Goal: Transaction & Acquisition: Download file/media

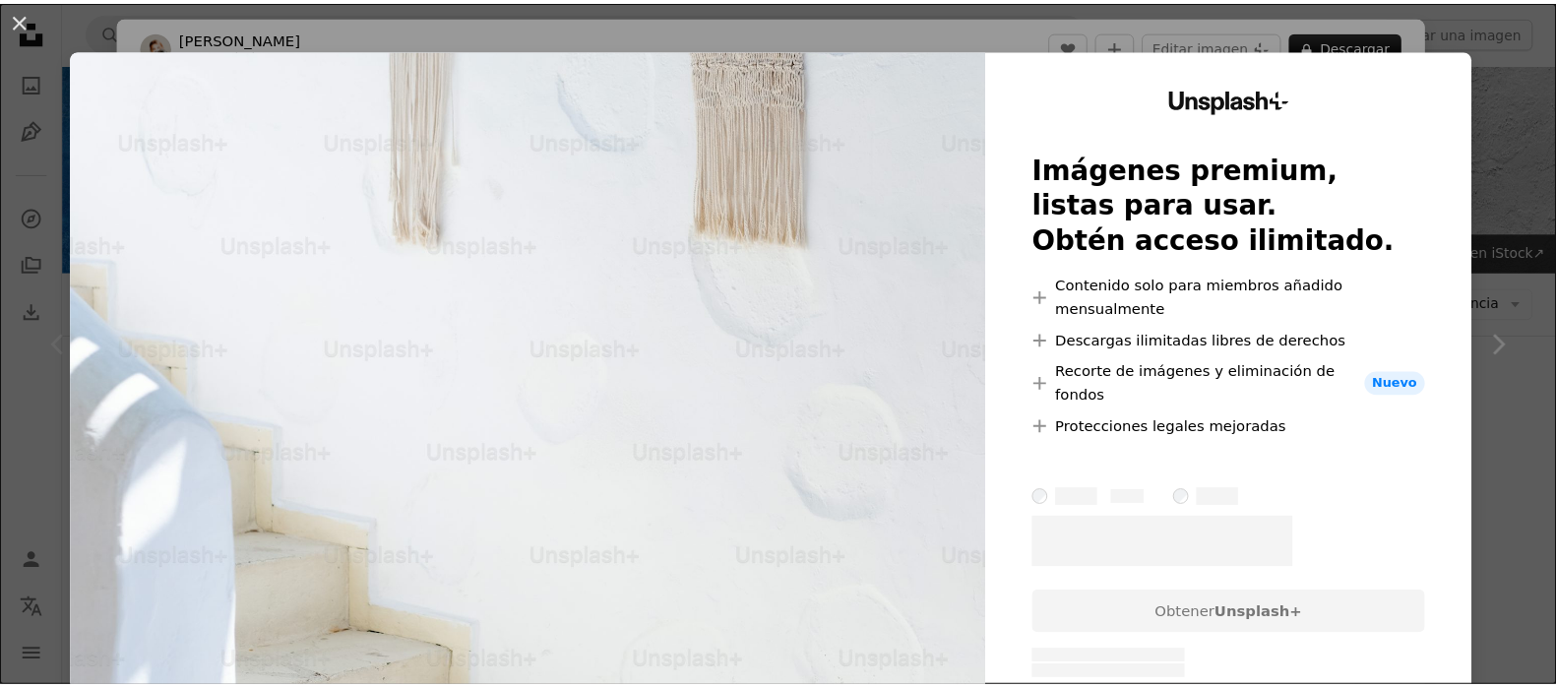
scroll to position [457, 0]
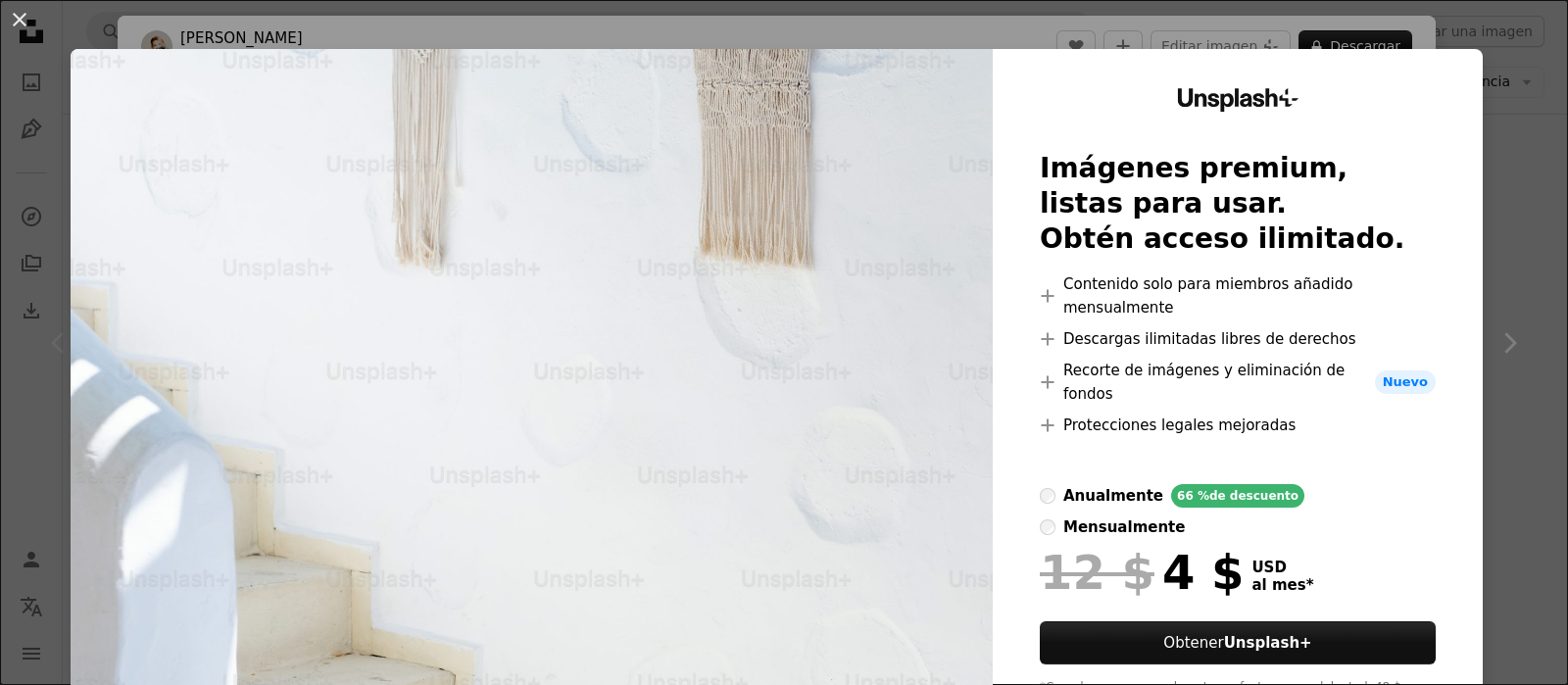
click at [1495, 270] on div "An X shape Unsplash+ Imágenes premium, listas para usar. Obtén acceso ilimitado…" at bounding box center [784, 342] width 1568 height 685
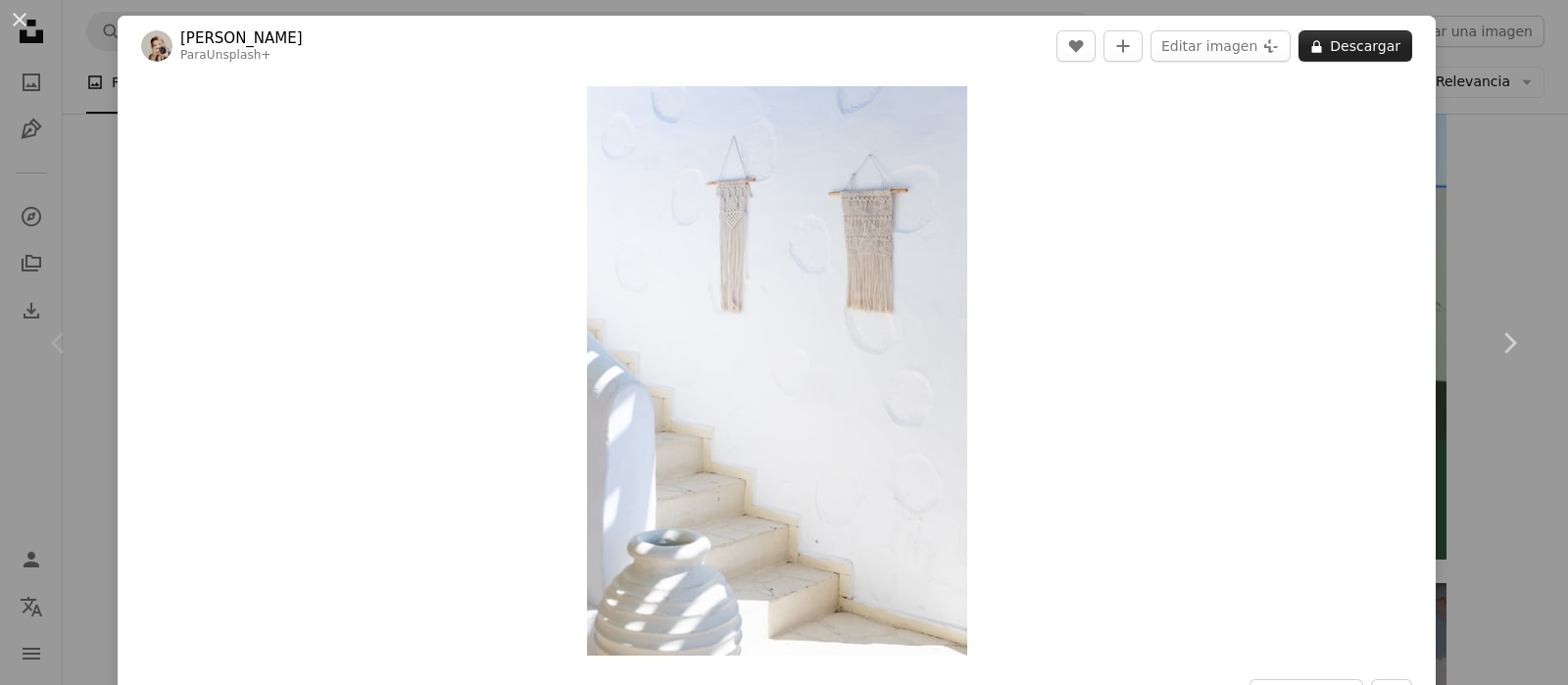
click at [1313, 41] on button "A lock Descargar" at bounding box center [1355, 46] width 113 height 31
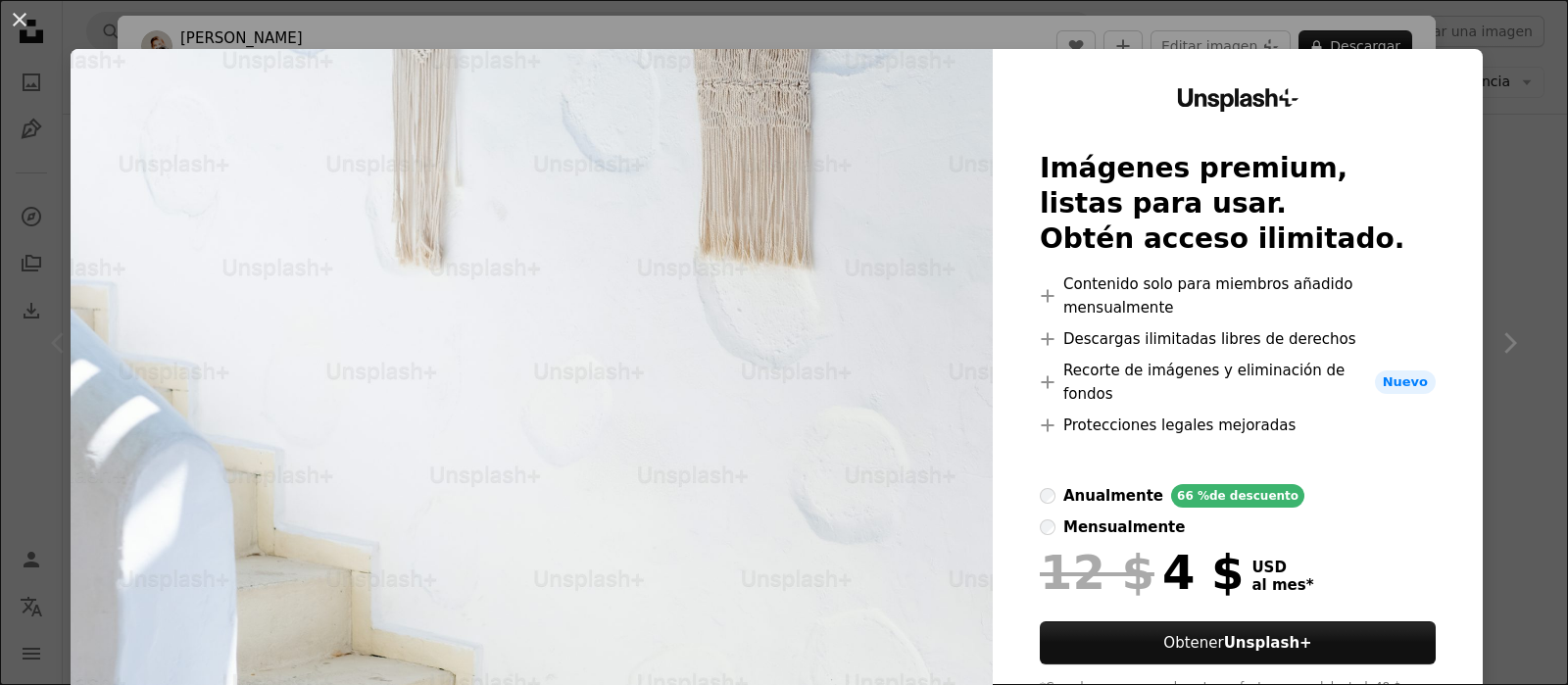
click at [1486, 227] on div "An X shape Unsplash+ Imágenes premium, listas para usar. Obtén acceso ilimitado…" at bounding box center [784, 342] width 1568 height 685
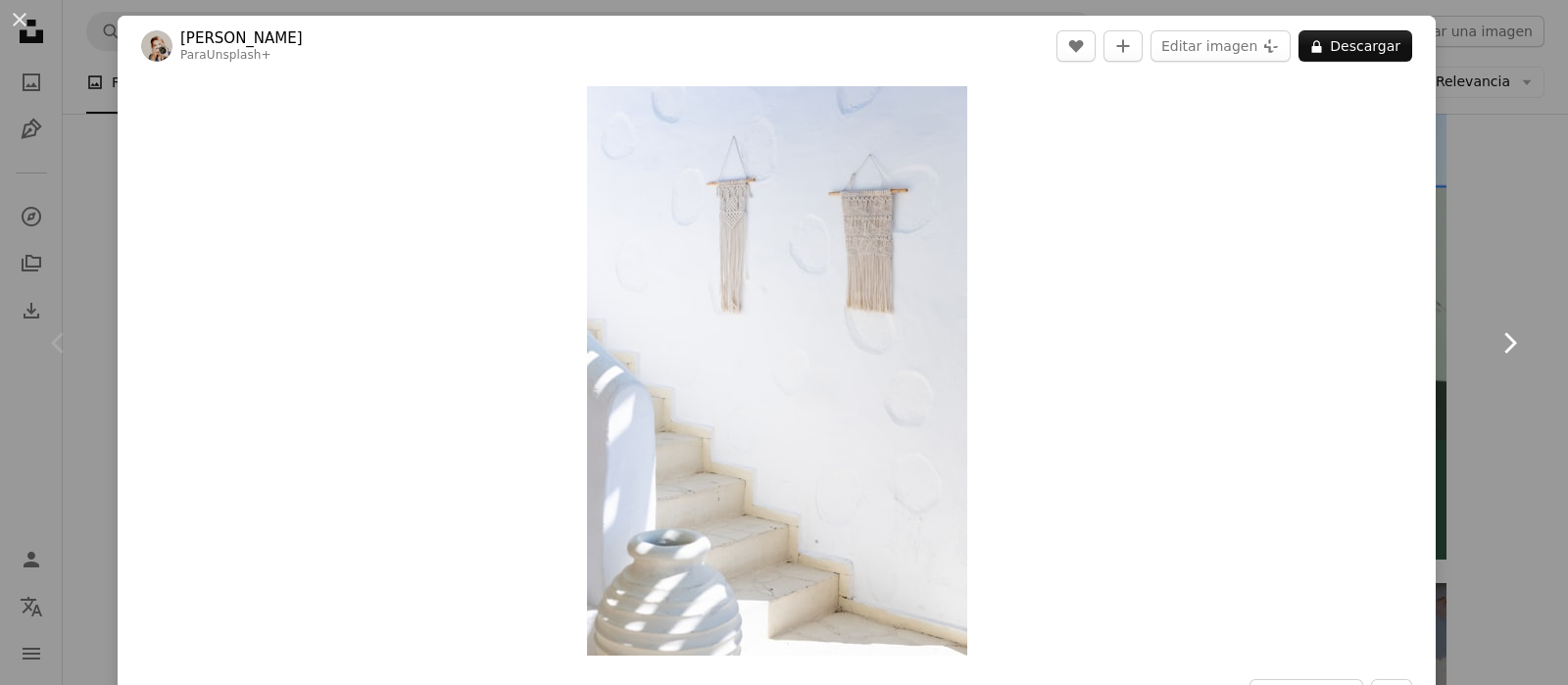
click at [1464, 281] on link "Chevron right" at bounding box center [1508, 342] width 117 height 188
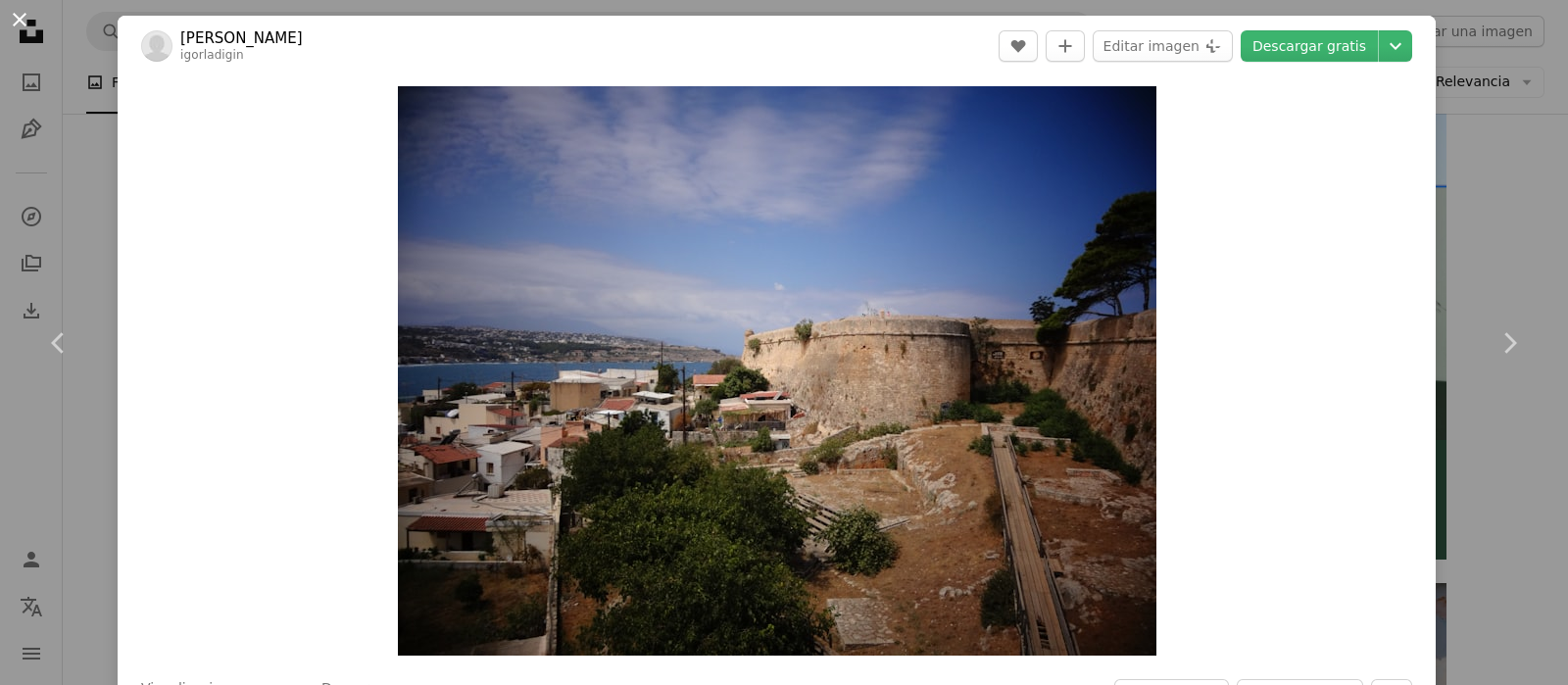
click at [25, 16] on button "An X shape" at bounding box center [20, 20] width 24 height 24
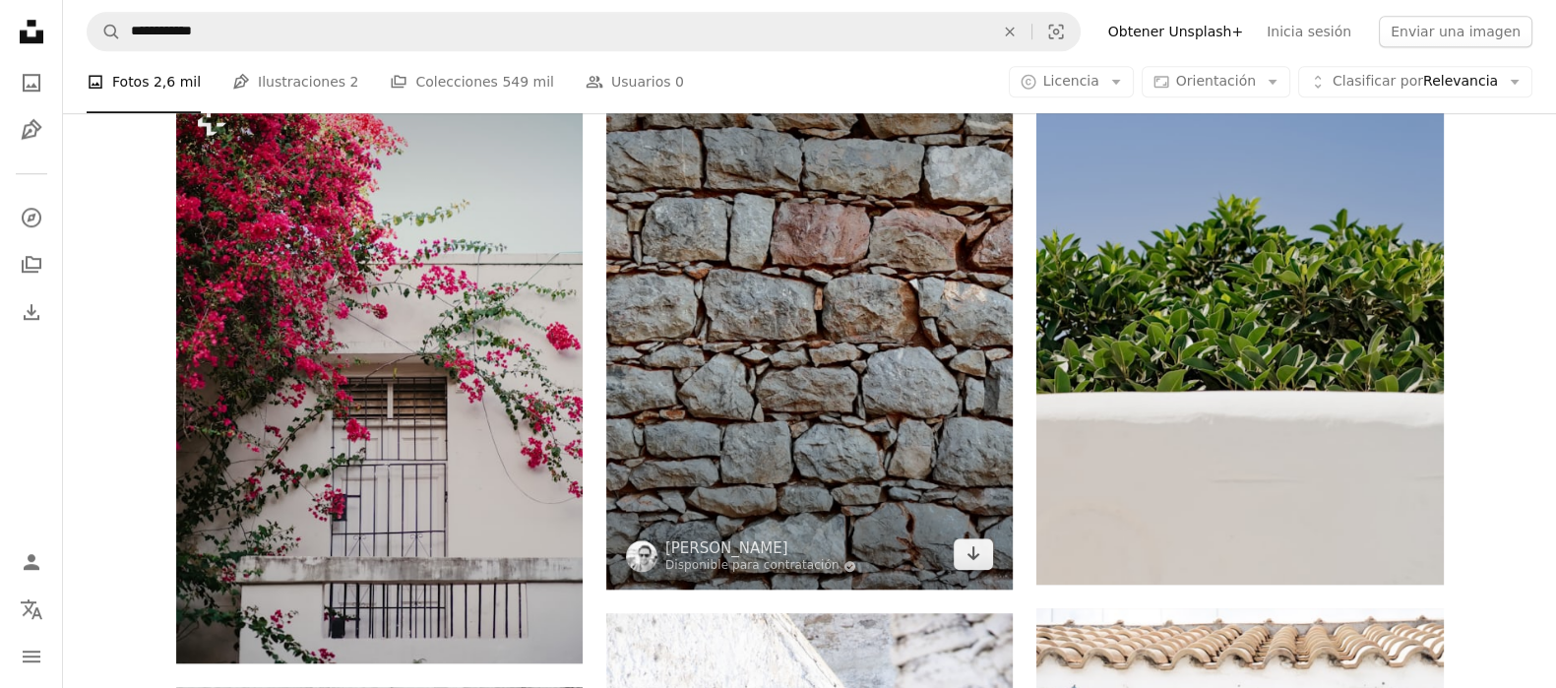
scroll to position [1836, 0]
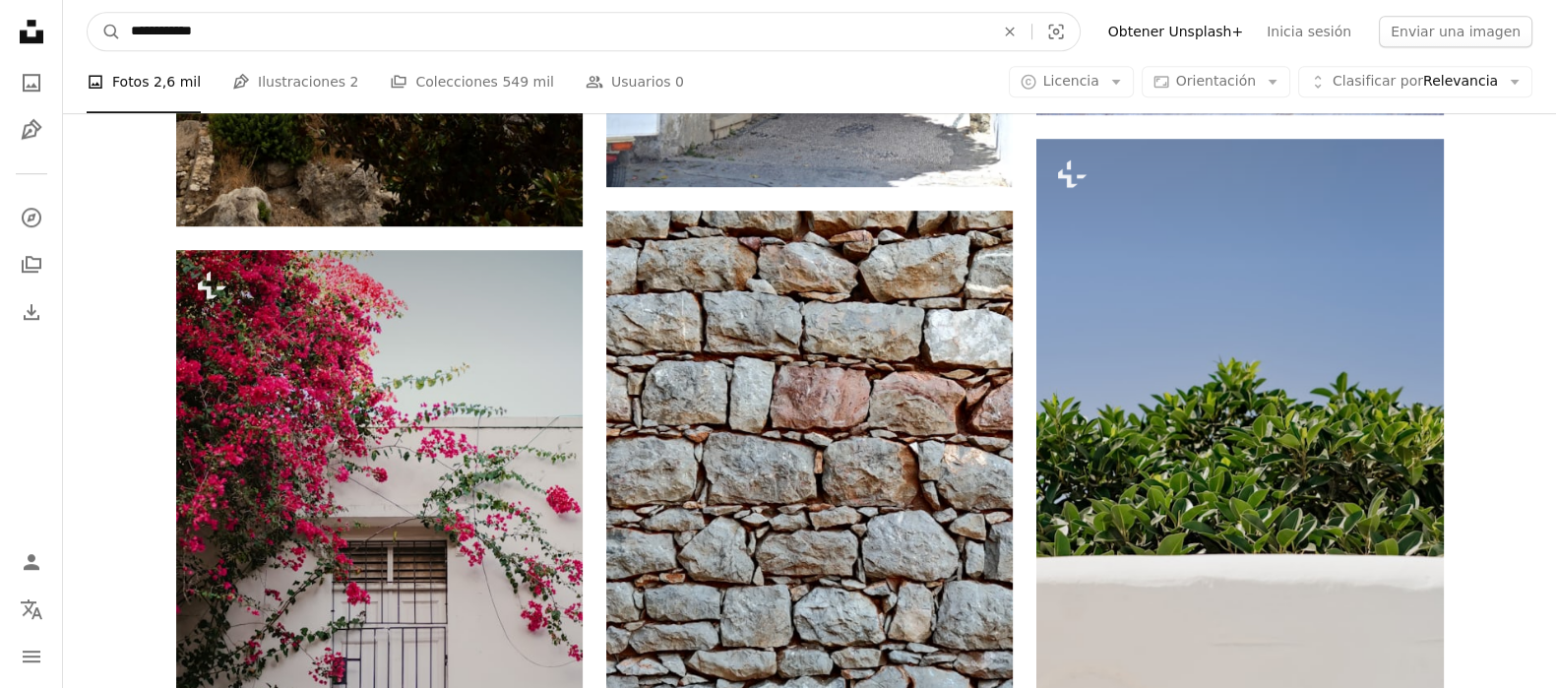
click at [294, 22] on input "**********" at bounding box center [554, 31] width 867 height 37
type input "**********"
click button "A magnifying glass" at bounding box center [104, 31] width 33 height 37
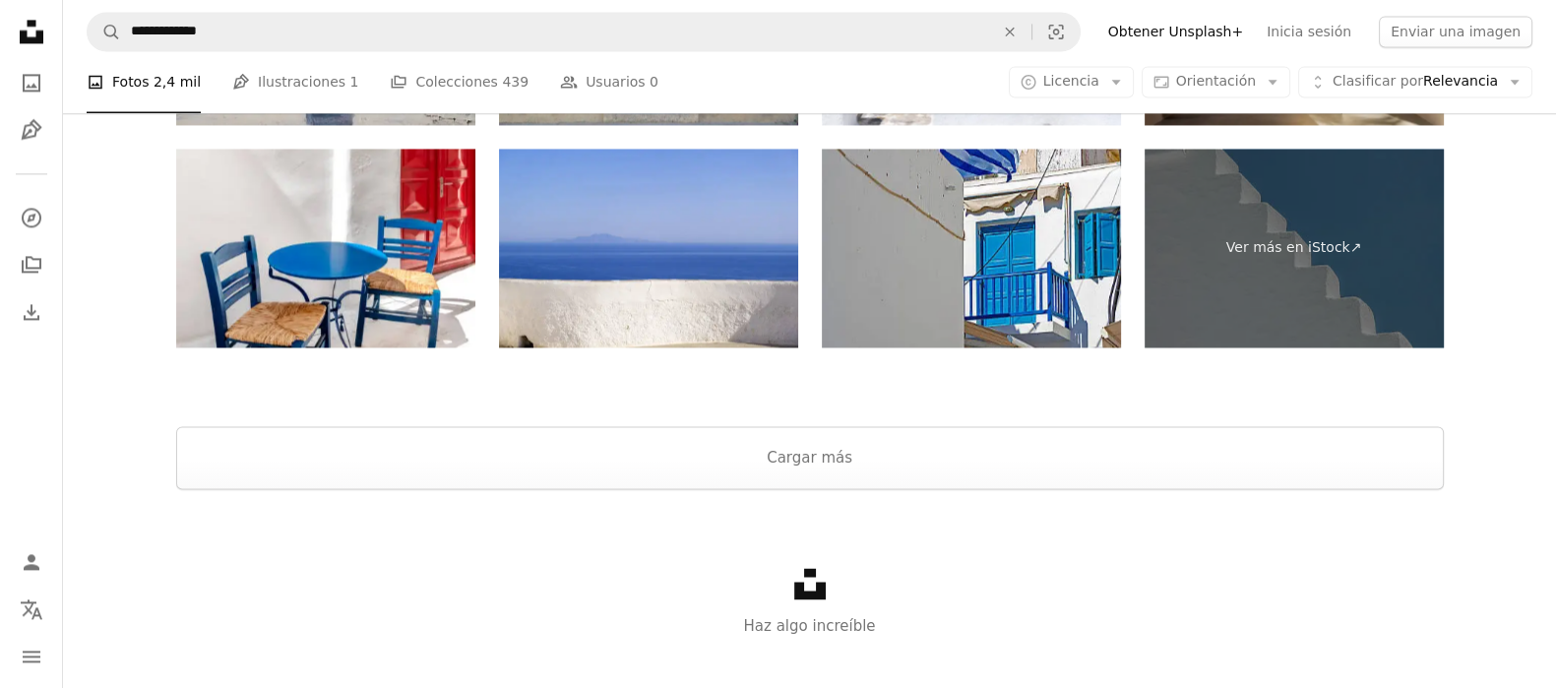
scroll to position [3753, 0]
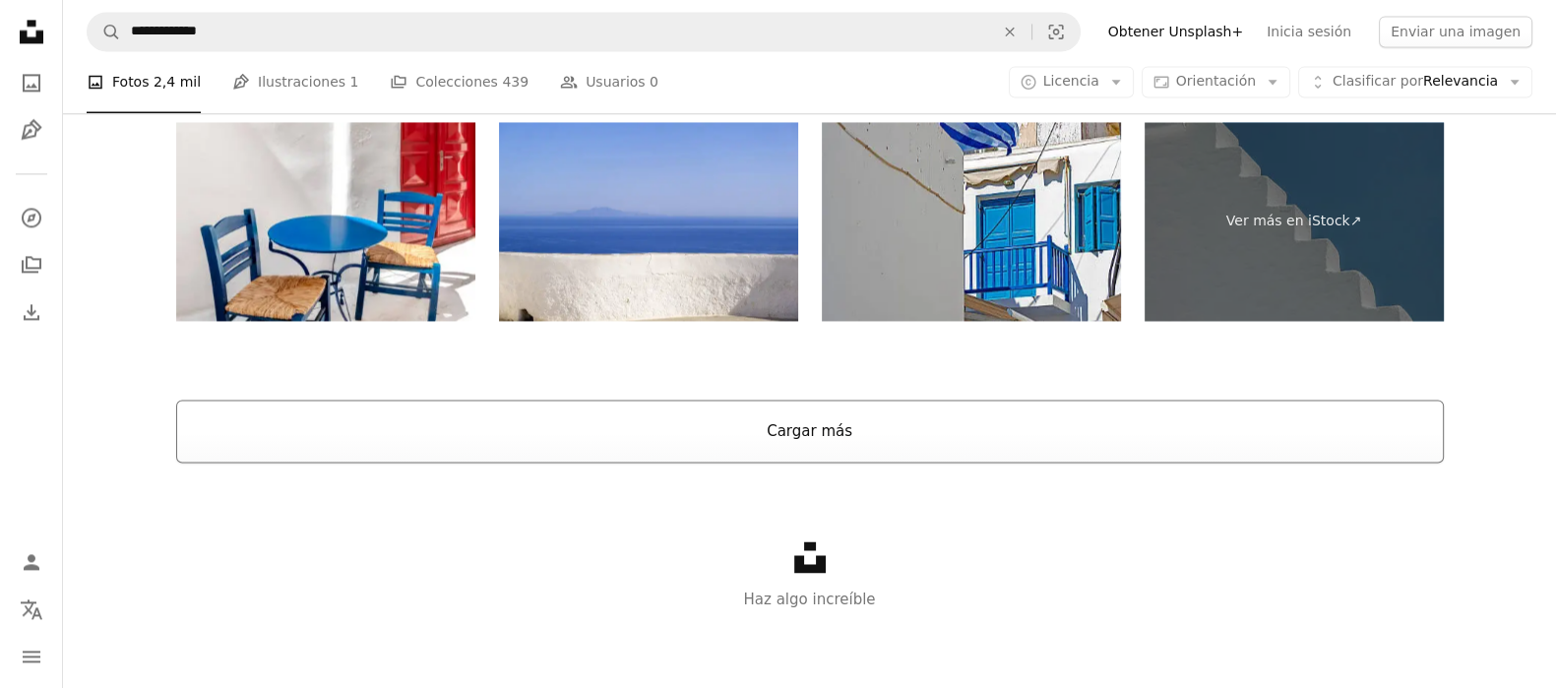
click at [773, 416] on button "Cargar más" at bounding box center [809, 431] width 1267 height 63
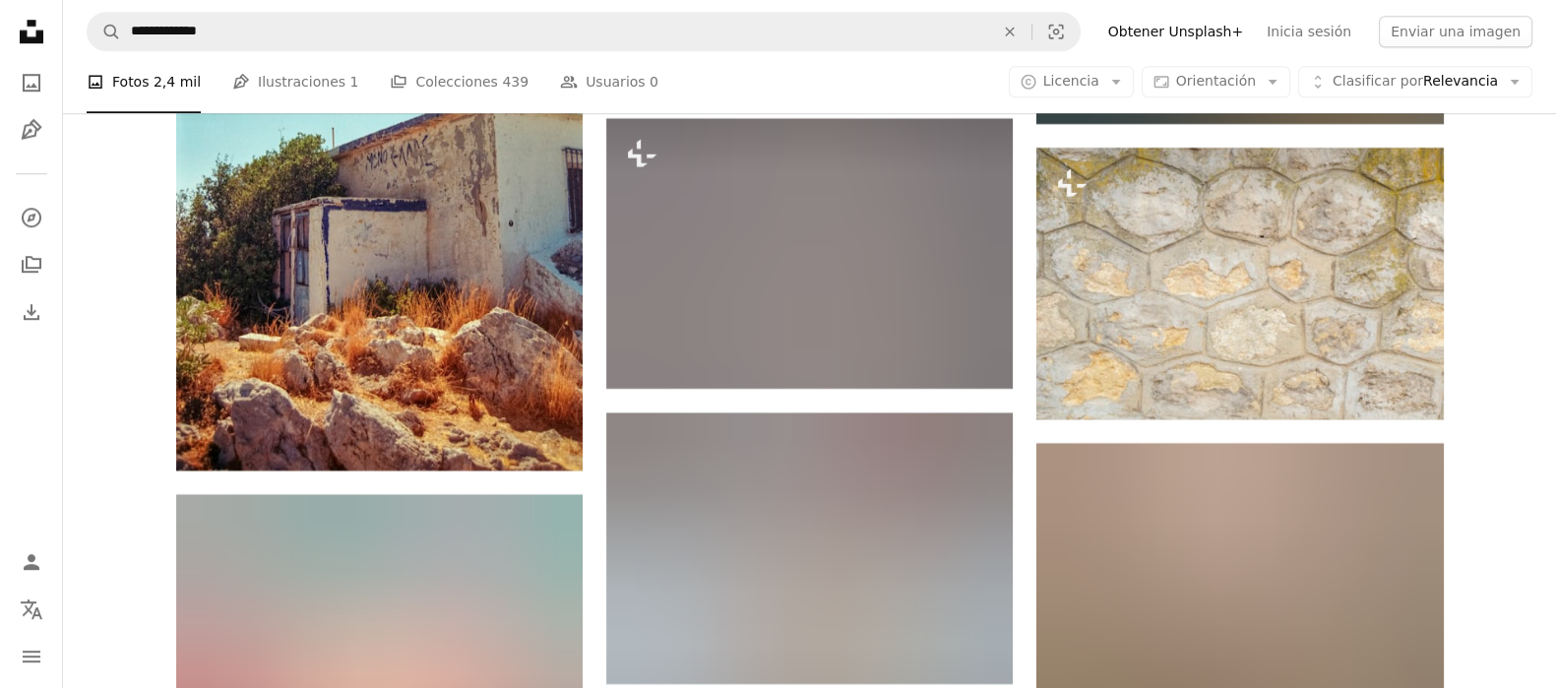
scroll to position [21427, 0]
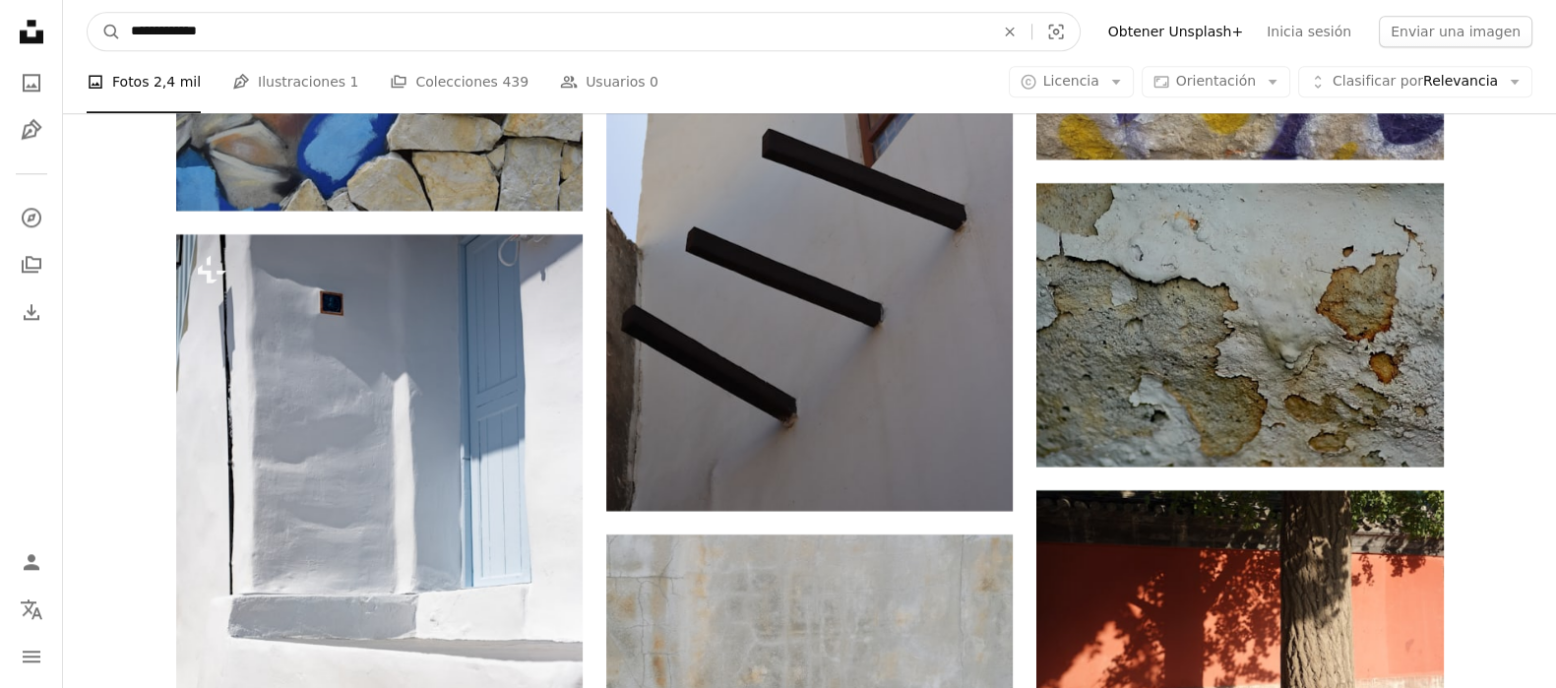
click at [312, 27] on input "**********" at bounding box center [554, 31] width 867 height 37
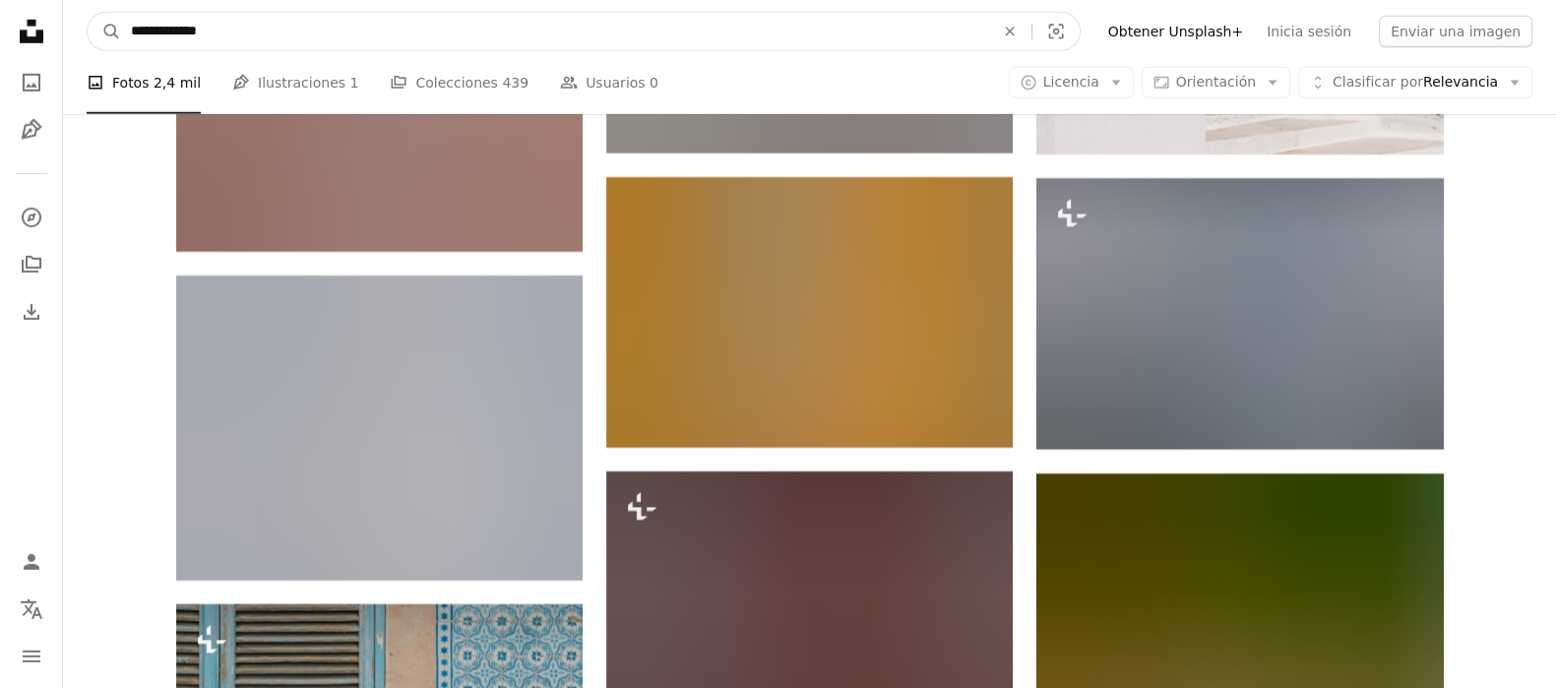
scroll to position [26574, 0]
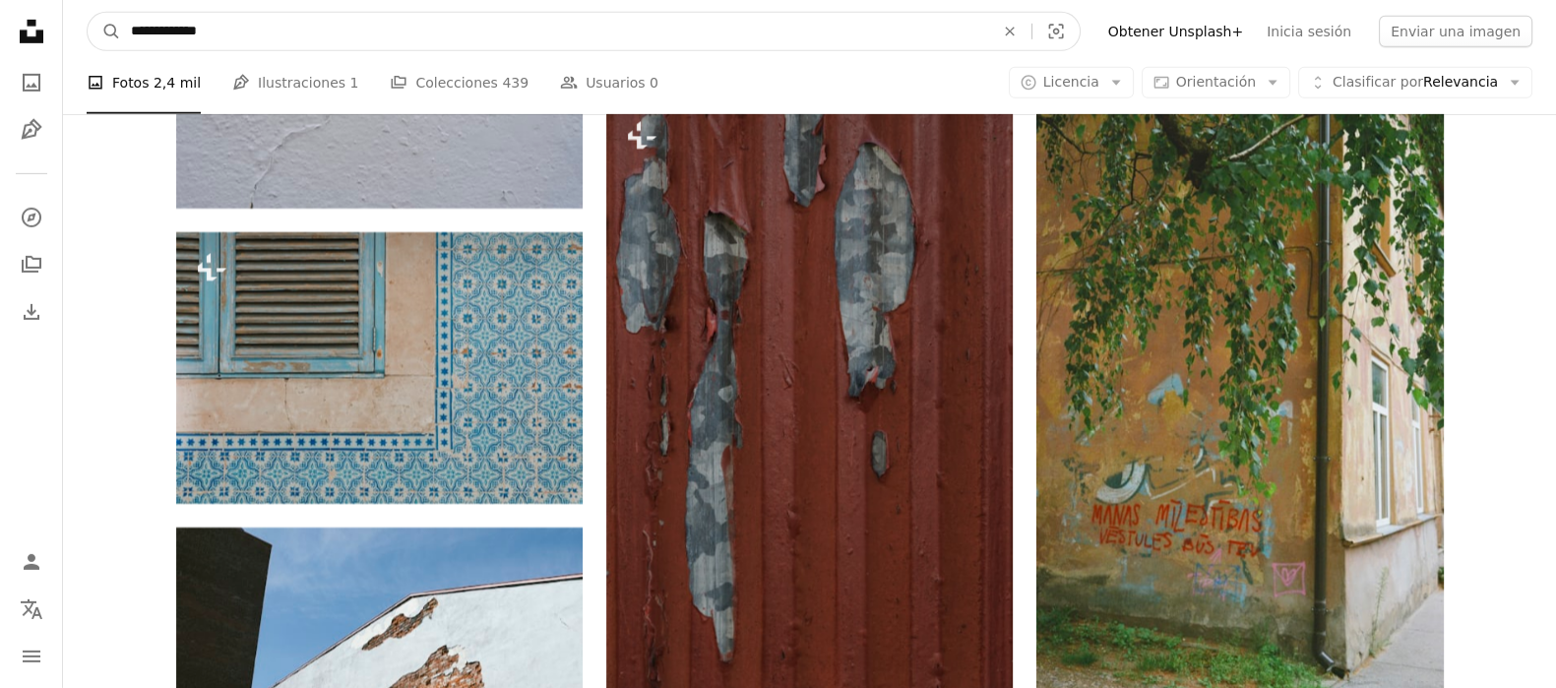
drag, startPoint x: 300, startPoint y: 38, endPoint x: 172, endPoint y: 22, distance: 129.0
click at [172, 22] on input "**********" at bounding box center [554, 31] width 867 height 37
type input "**********"
click at [88, 13] on button "A magnifying glass" at bounding box center [104, 31] width 33 height 37
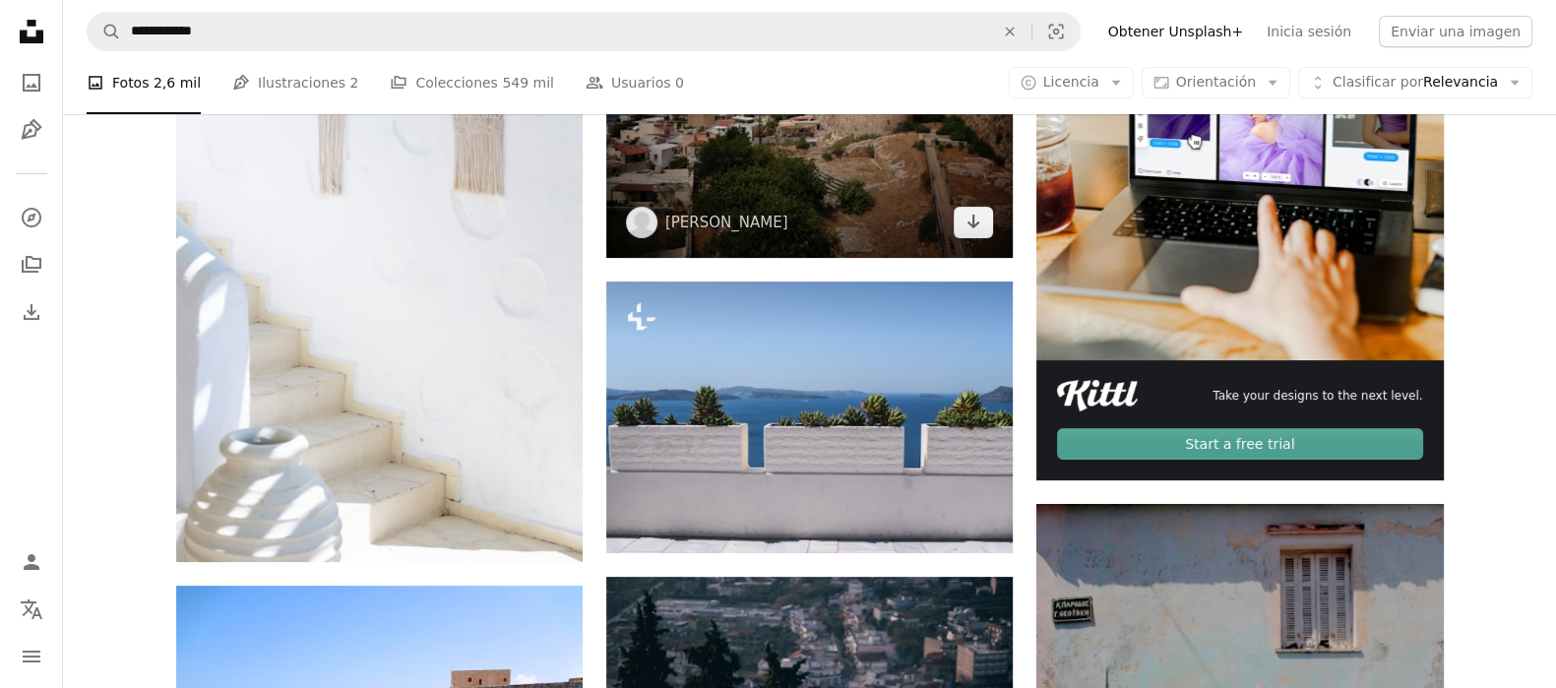
scroll to position [541, 0]
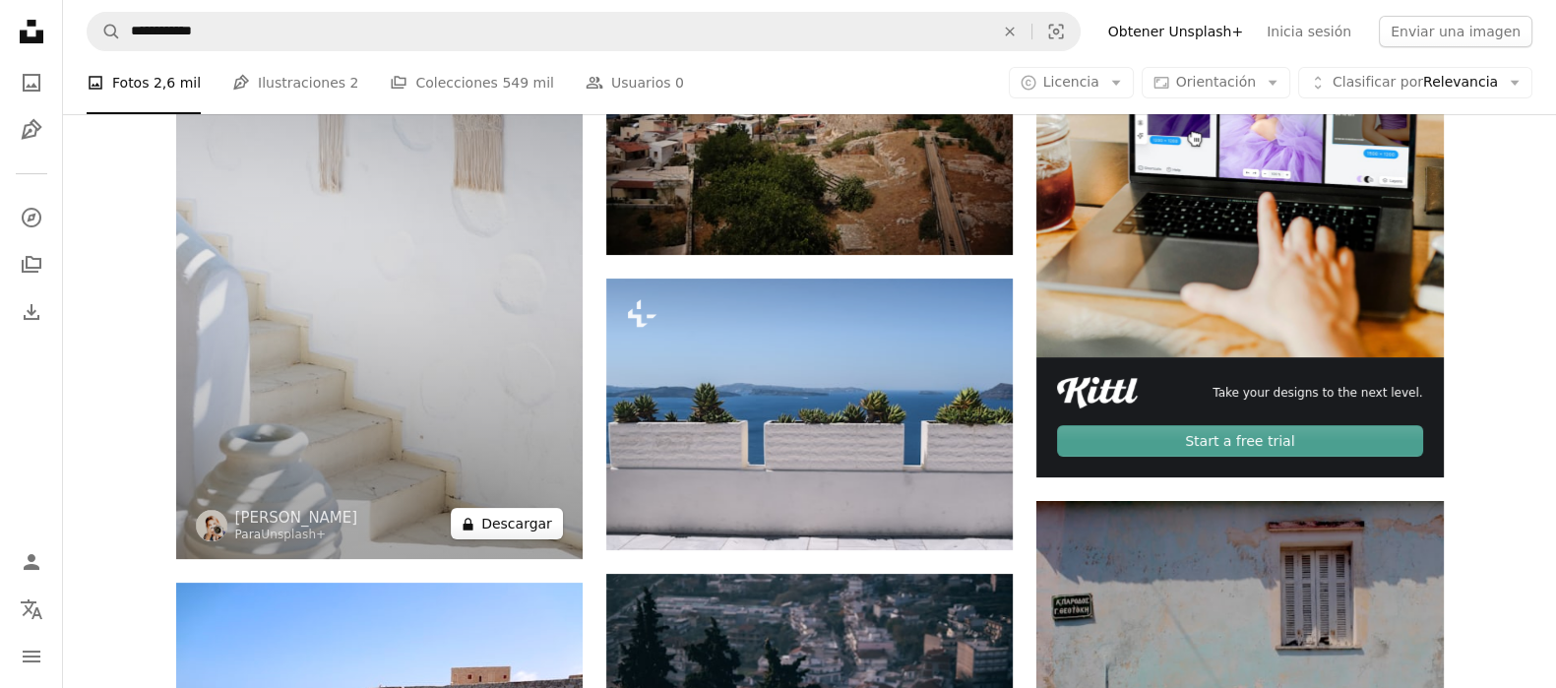
click at [495, 525] on button "A lock Descargar" at bounding box center [507, 523] width 112 height 31
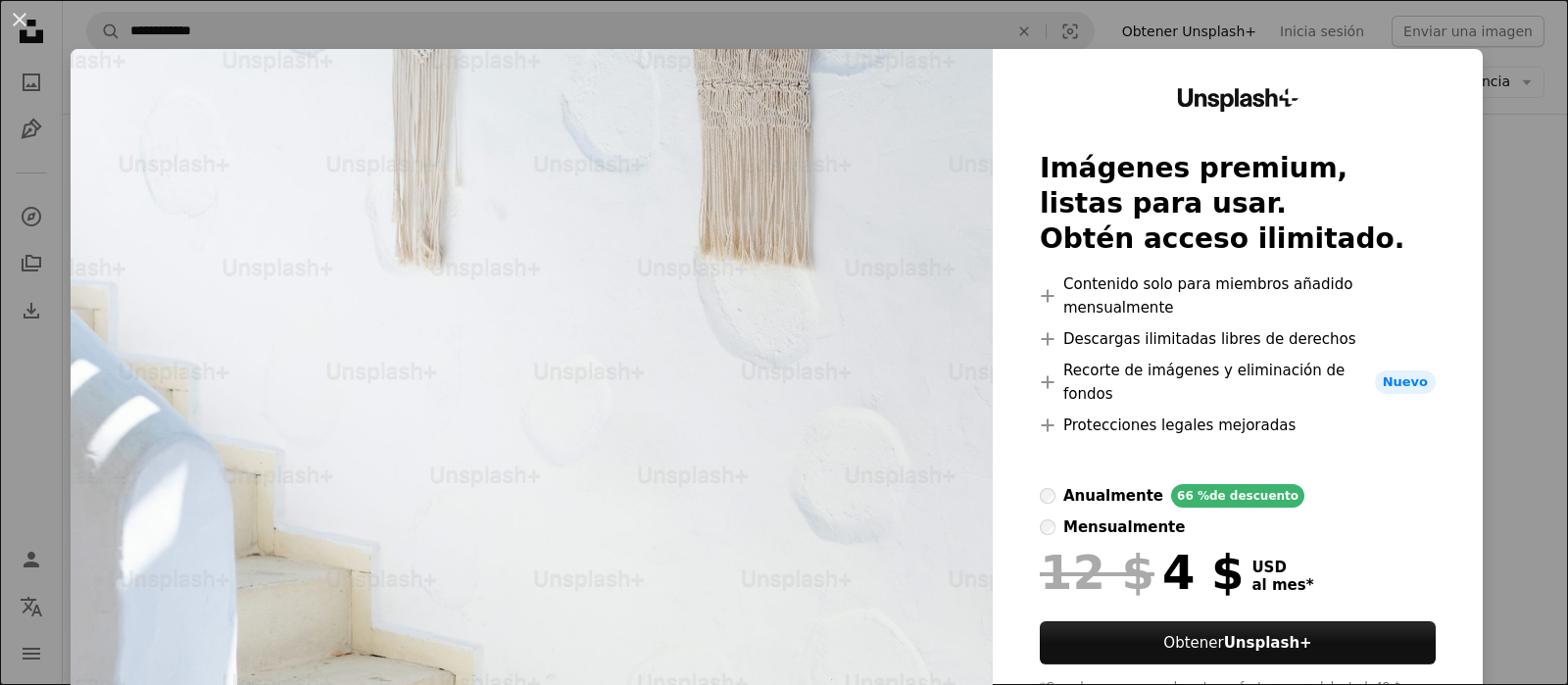
click at [1494, 239] on div "An X shape Unsplash+ Imágenes premium, listas para usar. Obtén acceso ilimitado…" at bounding box center [784, 342] width 1568 height 685
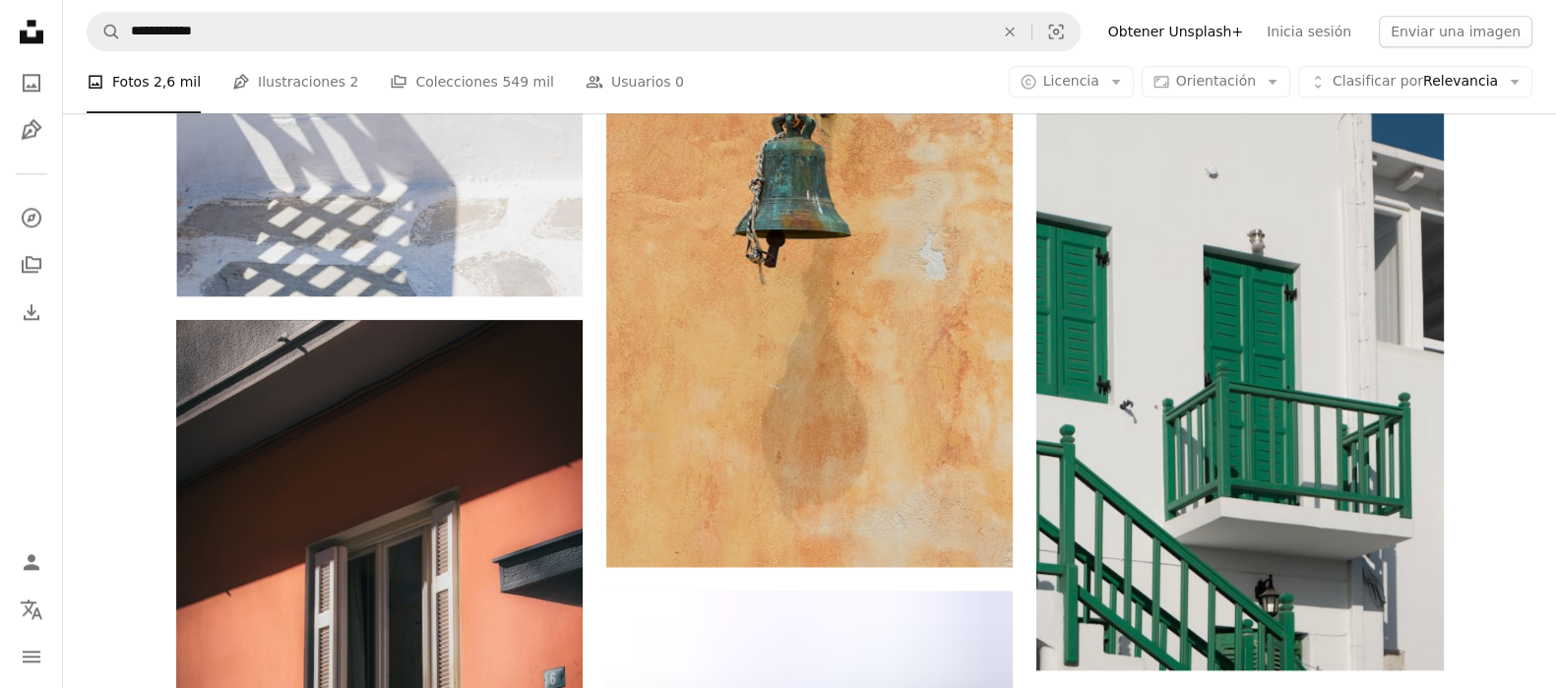
scroll to position [3409, 0]
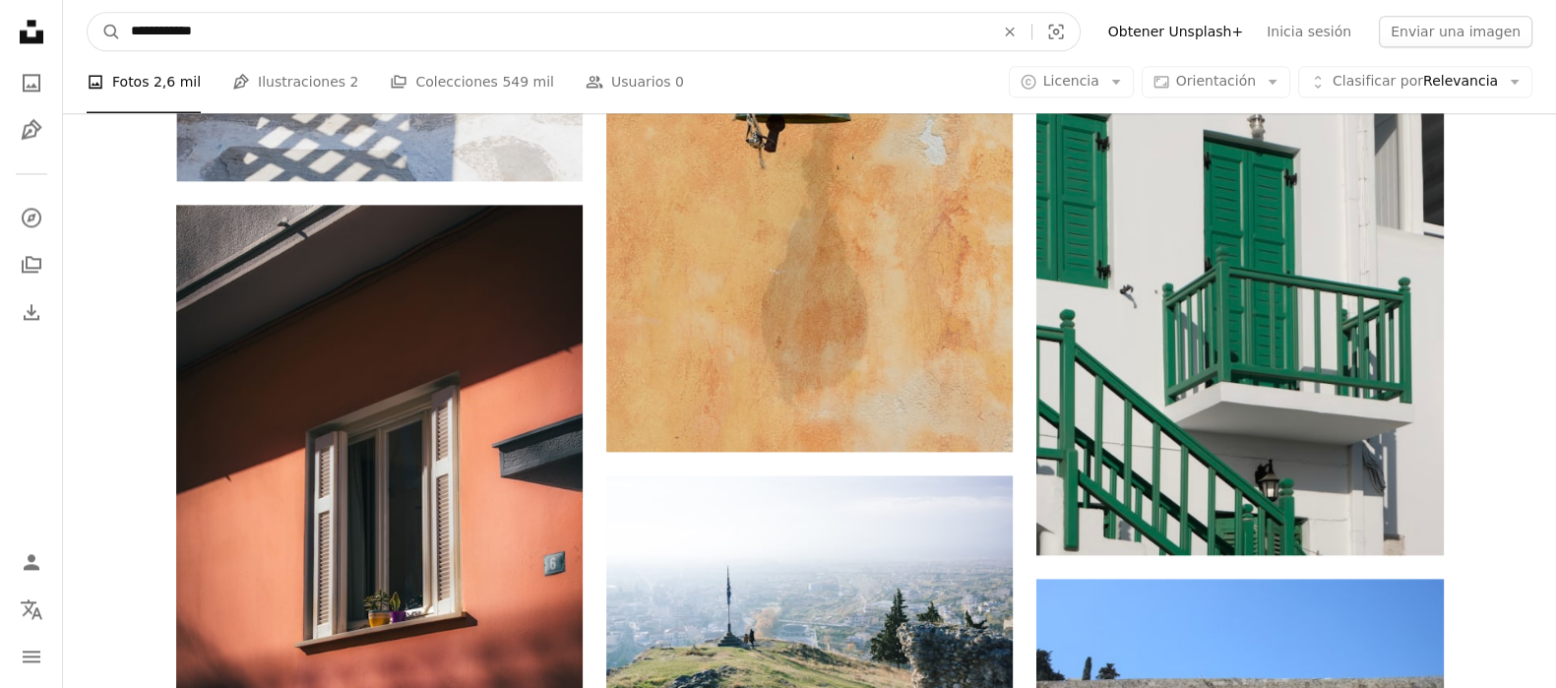
drag, startPoint x: 251, startPoint y: 28, endPoint x: 169, endPoint y: 27, distance: 81.7
click at [169, 27] on input "**********" at bounding box center [554, 31] width 867 height 37
type input "**********"
click at [88, 13] on button "A magnifying glass" at bounding box center [104, 31] width 33 height 37
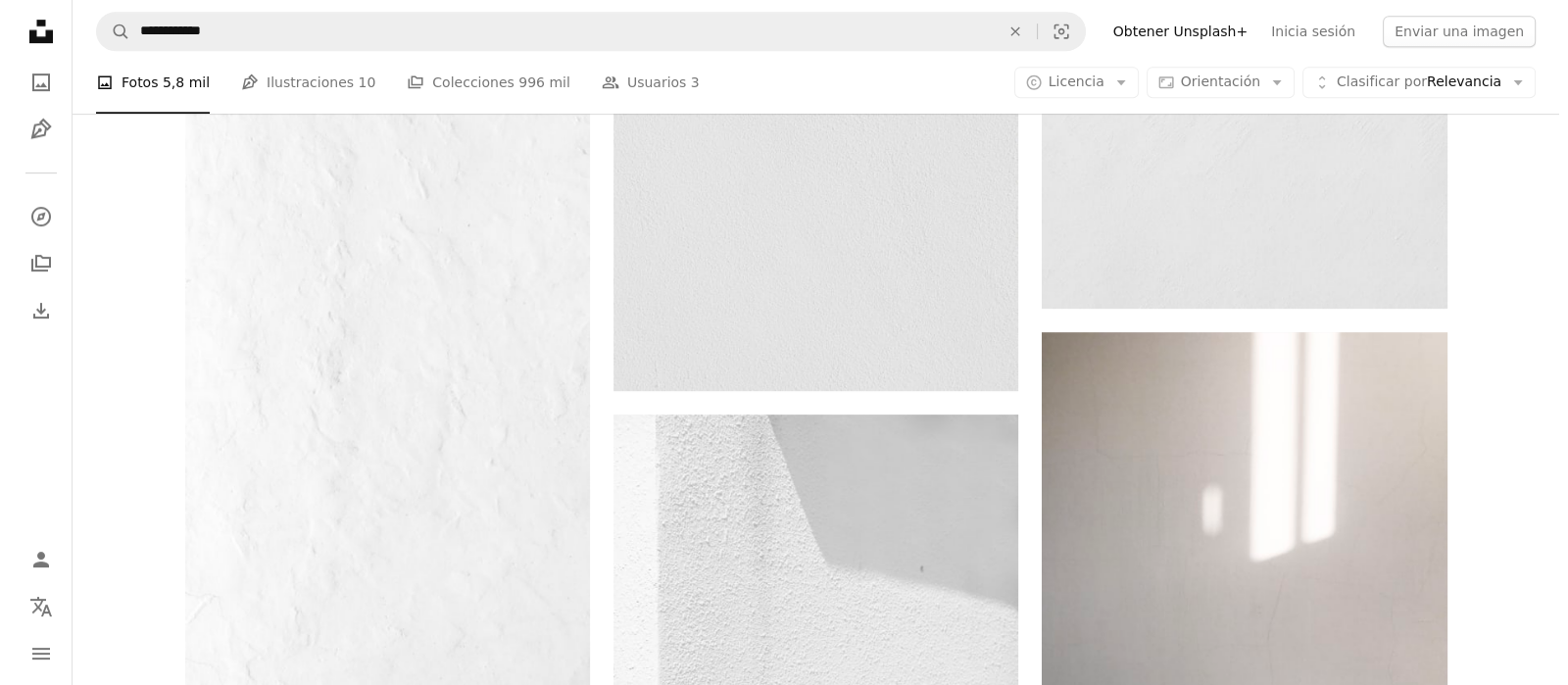
scroll to position [1334, 0]
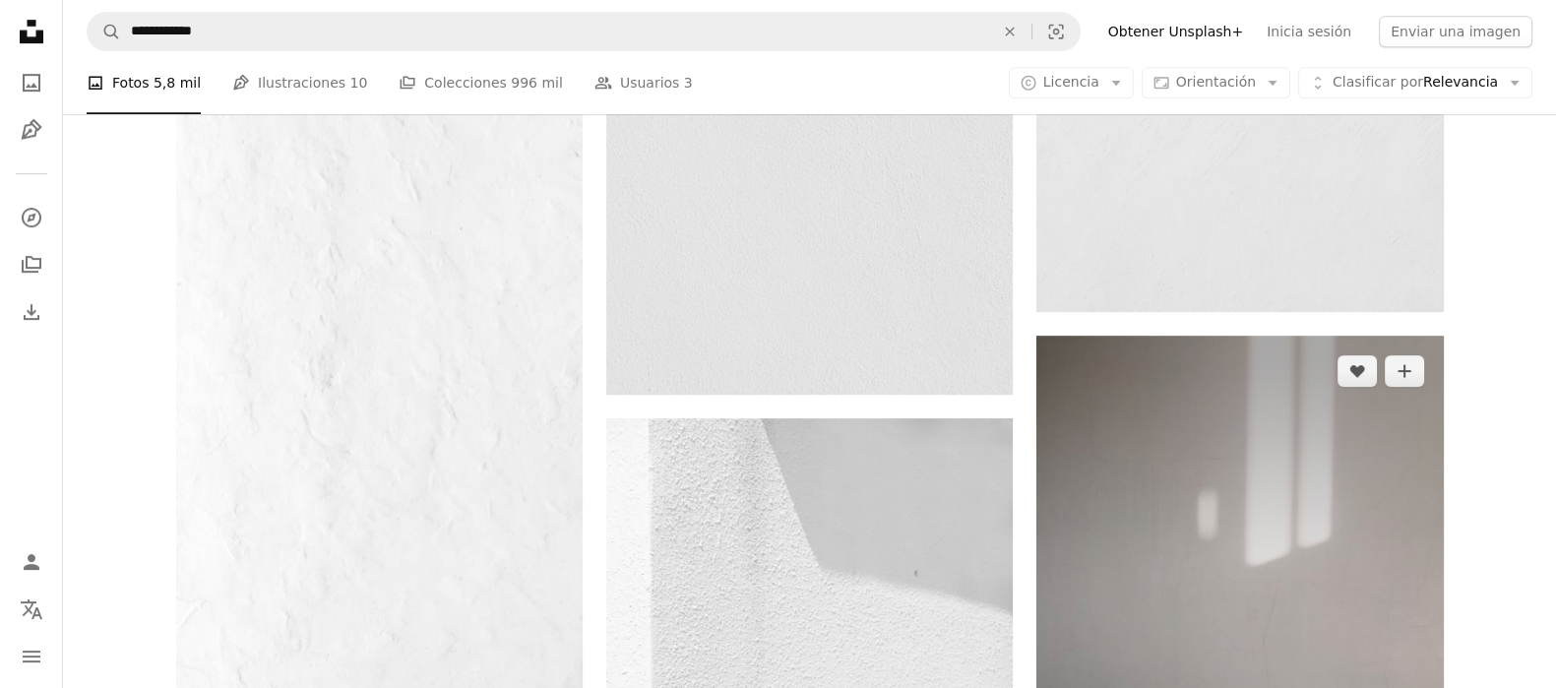
click at [1319, 460] on img at bounding box center [1239, 641] width 406 height 610
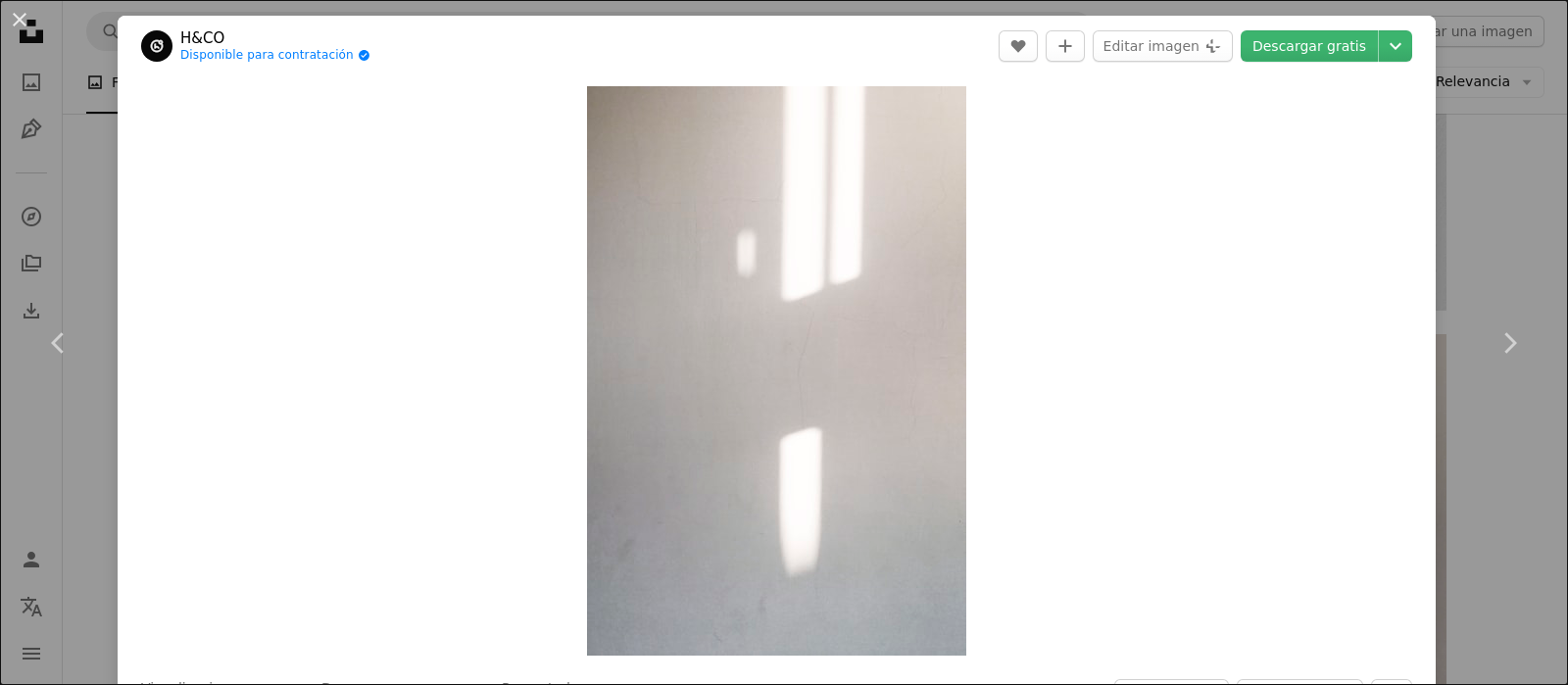
click at [1303, 22] on header "H&CO Disponible para contratación A checkmark inside of a circle A heart A plus…" at bounding box center [777, 46] width 1318 height 61
click at [1303, 42] on link "Descargar gratis" at bounding box center [1309, 46] width 137 height 31
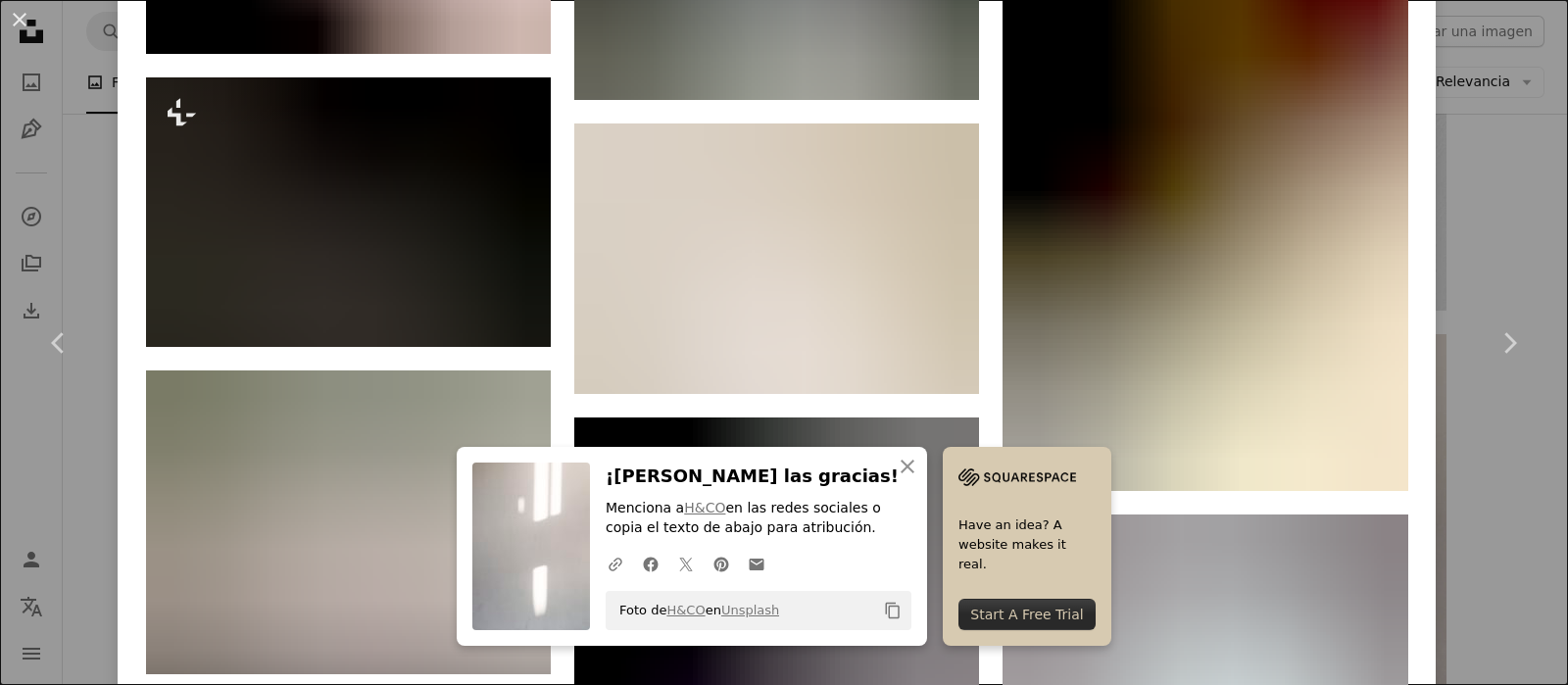
scroll to position [2489, 0]
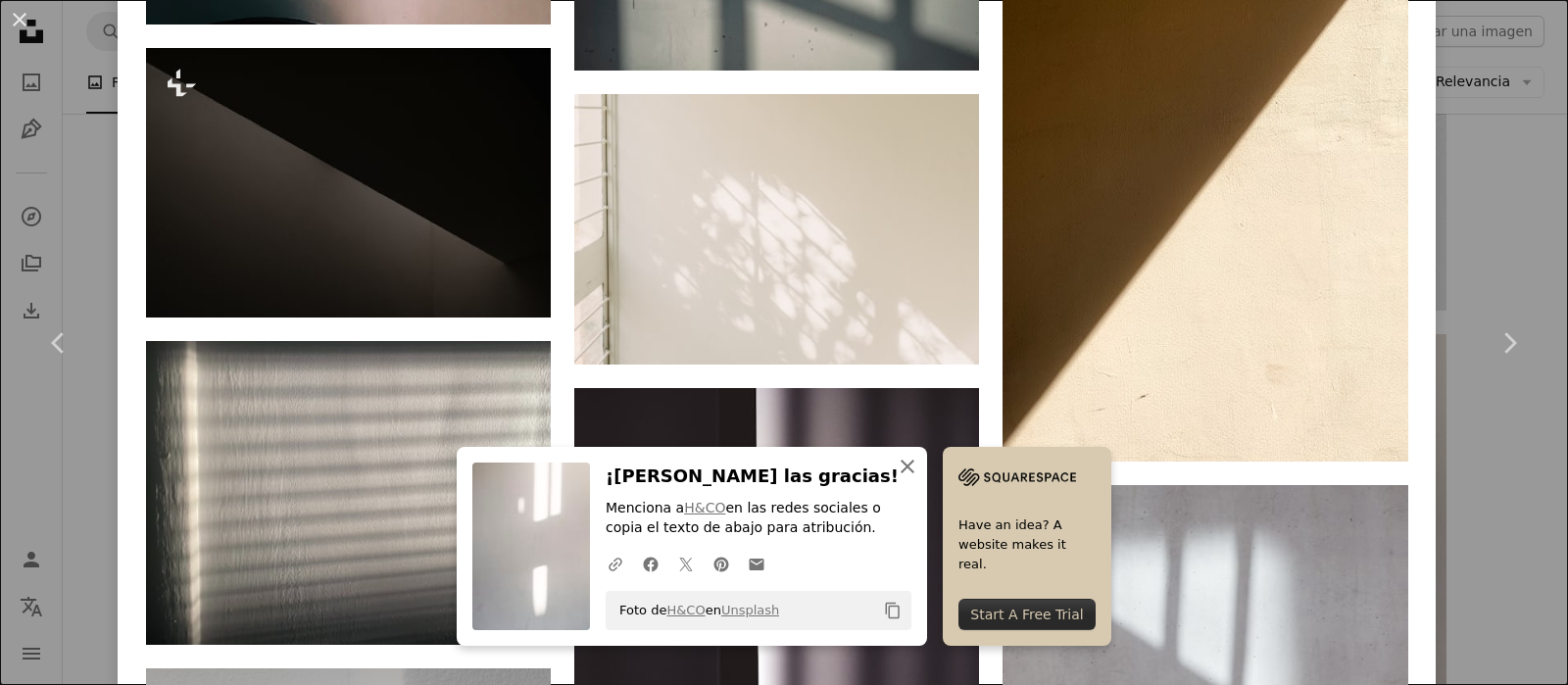
click at [898, 470] on icon "An X shape" at bounding box center [907, 467] width 24 height 24
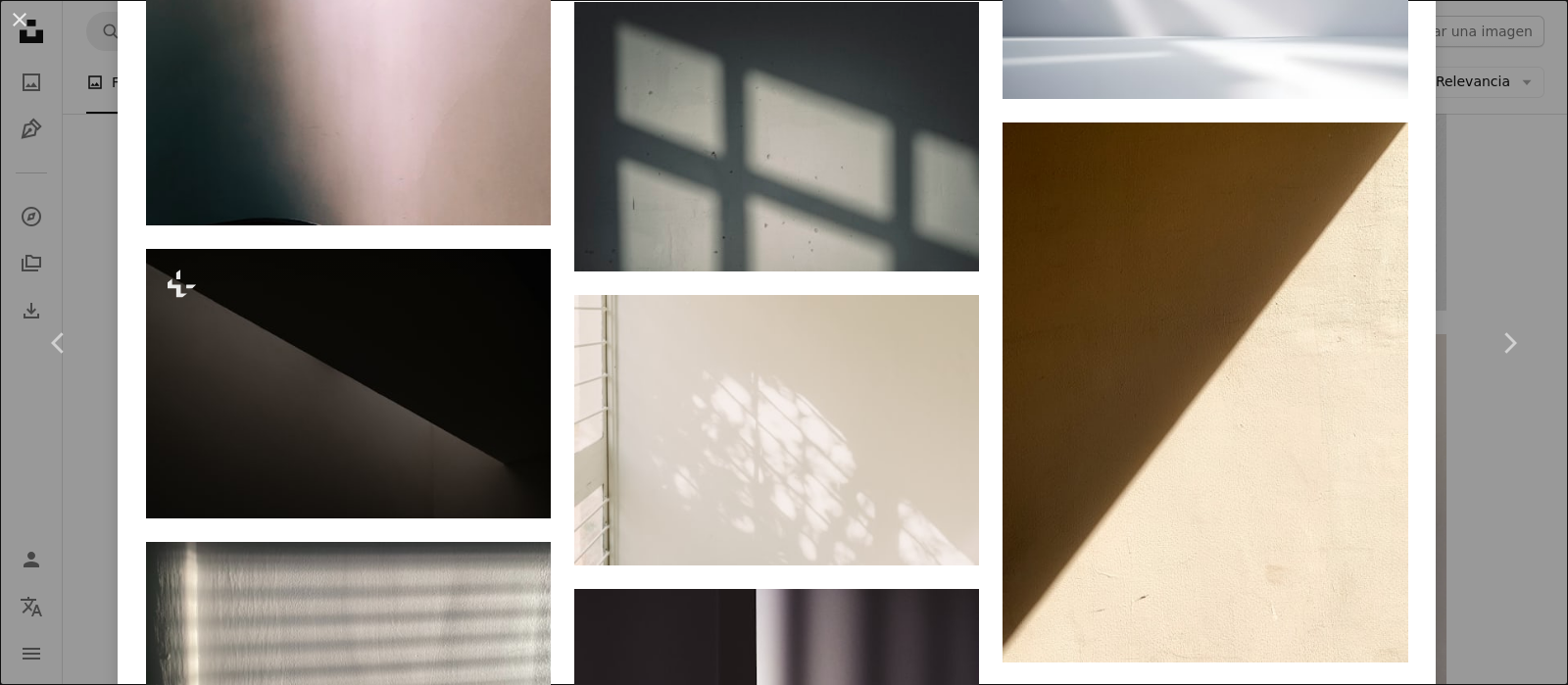
scroll to position [2368, 0]
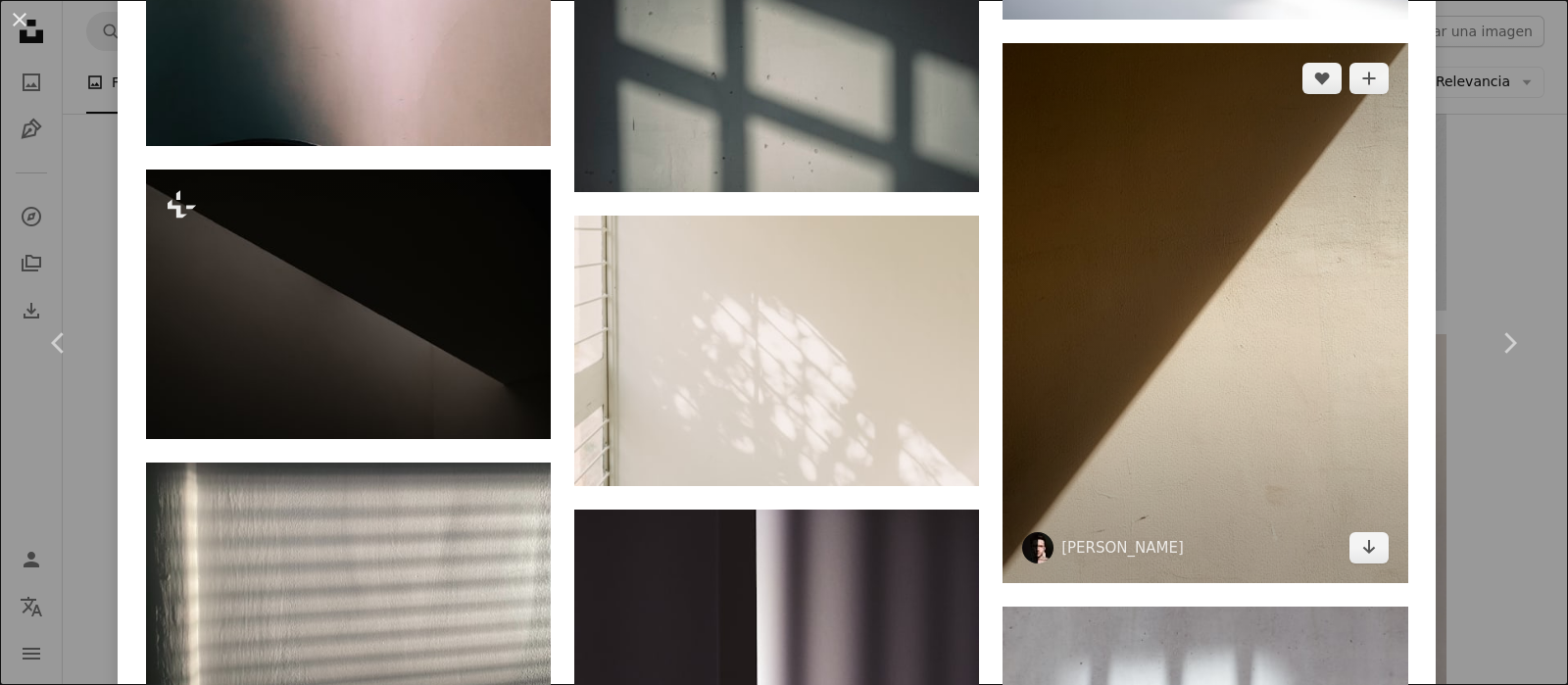
click at [1208, 436] on img at bounding box center [1205, 313] width 404 height 540
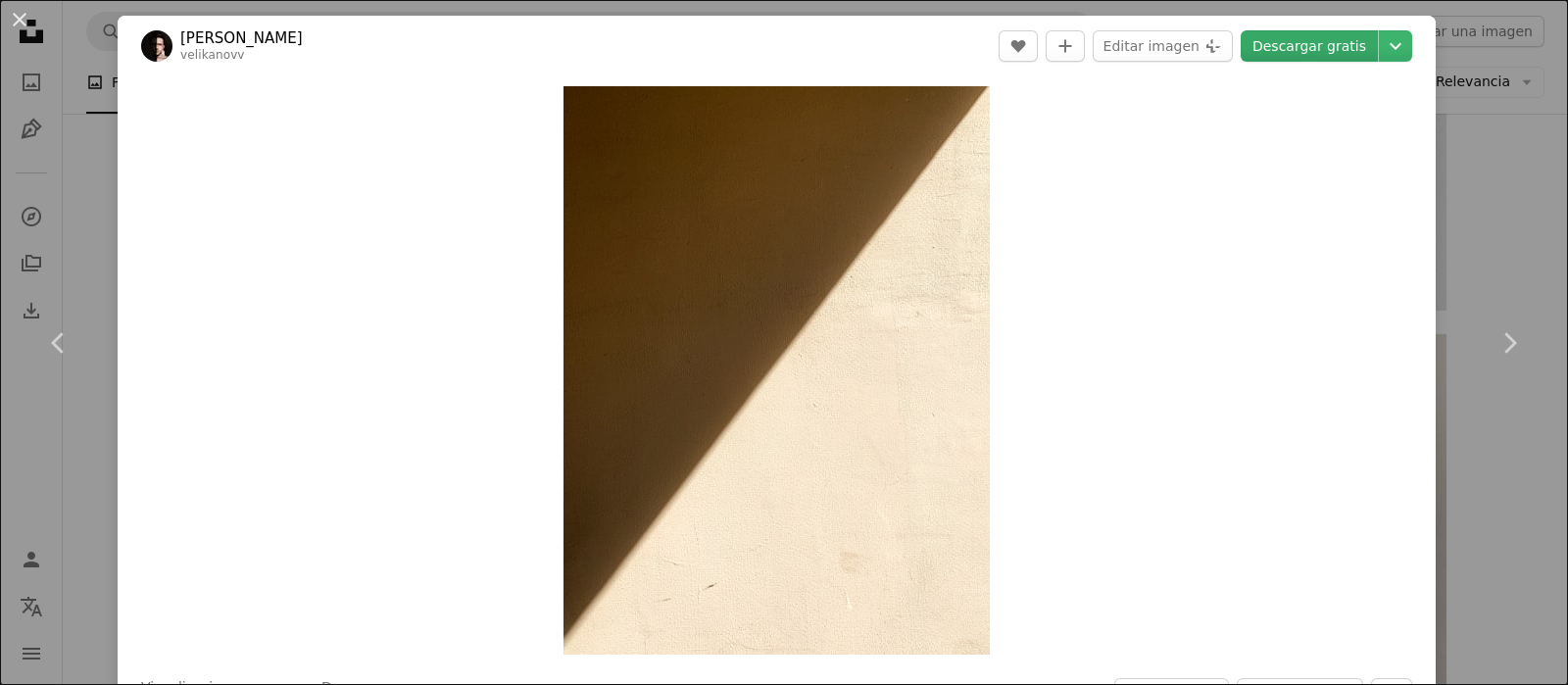
click at [1298, 40] on link "Descargar gratis" at bounding box center [1309, 46] width 137 height 31
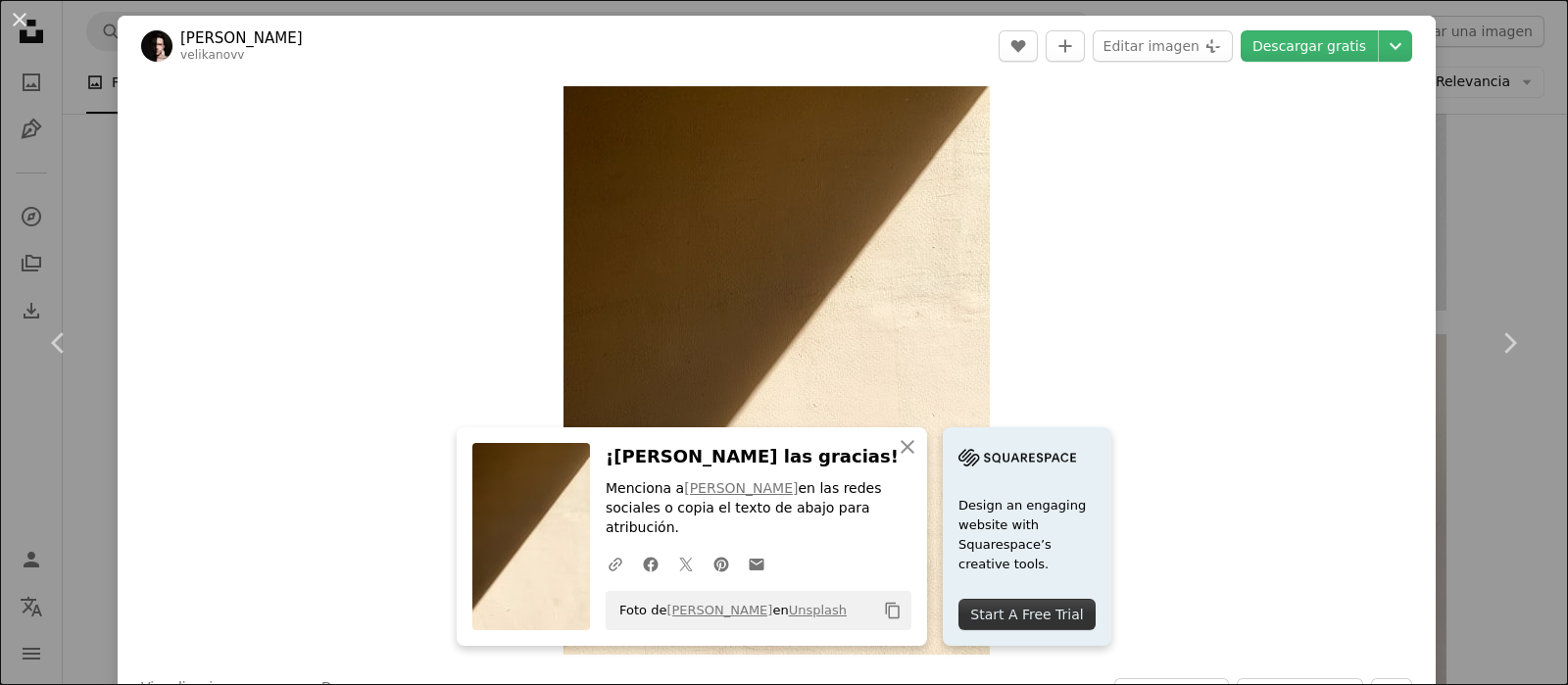
click at [1164, 186] on div "Zoom in" at bounding box center [777, 370] width 1318 height 587
click at [904, 459] on icon "An X shape" at bounding box center [907, 447] width 24 height 24
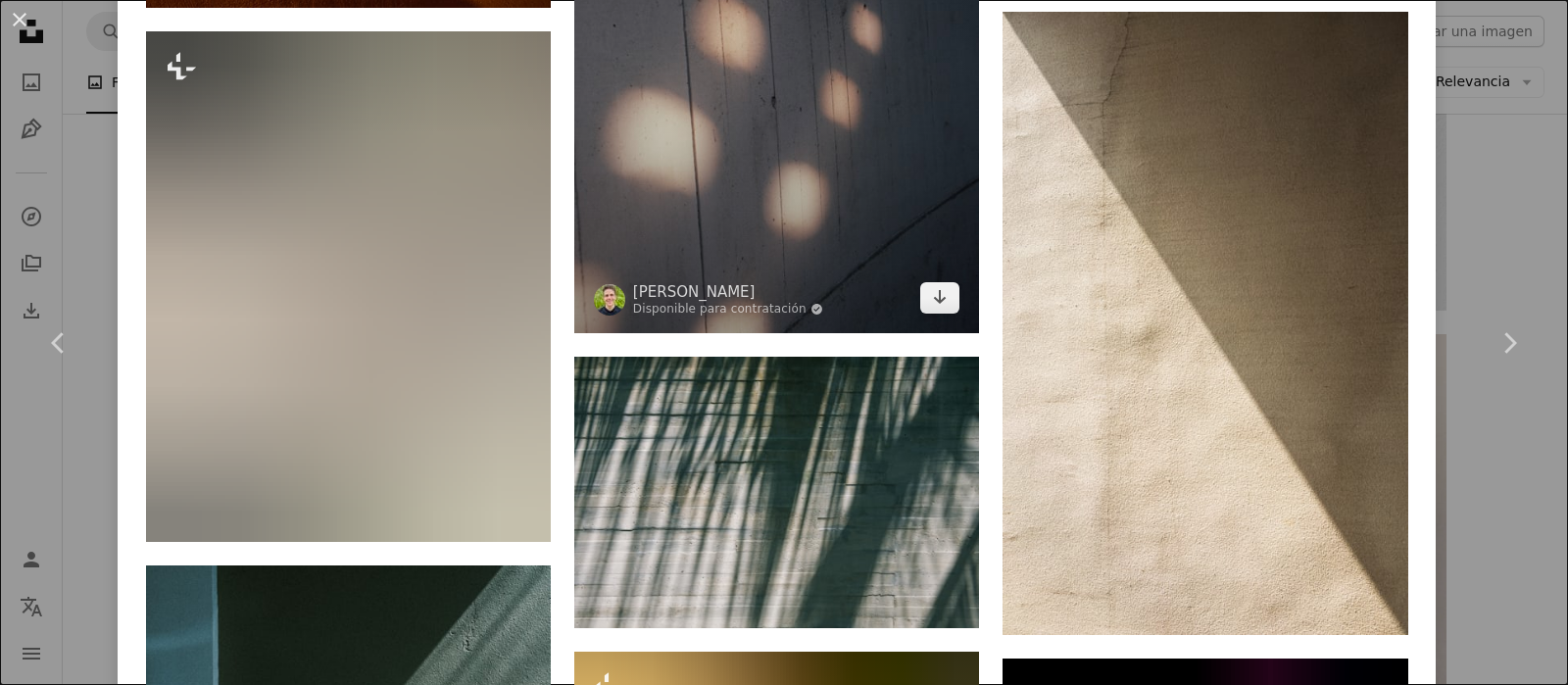
scroll to position [3150, 0]
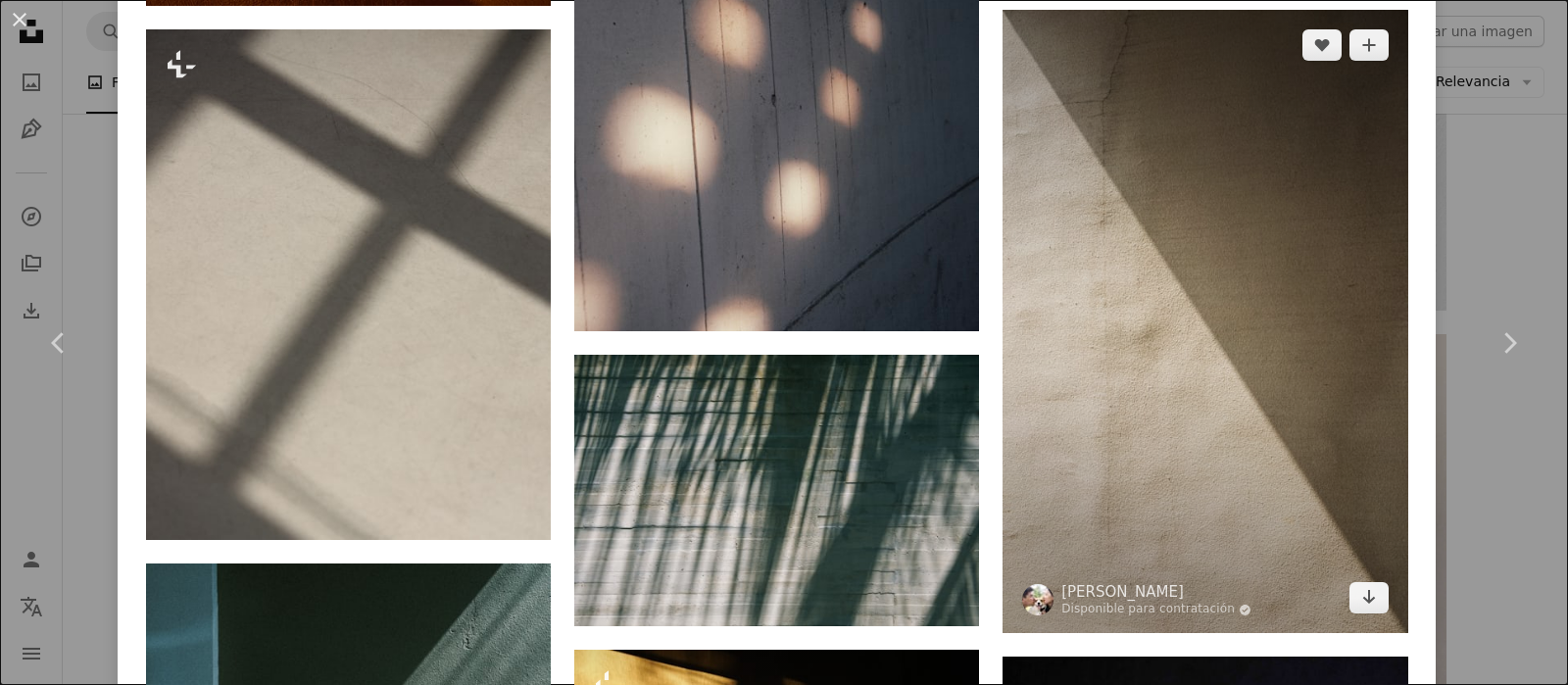
click at [1157, 344] on img at bounding box center [1205, 322] width 404 height 624
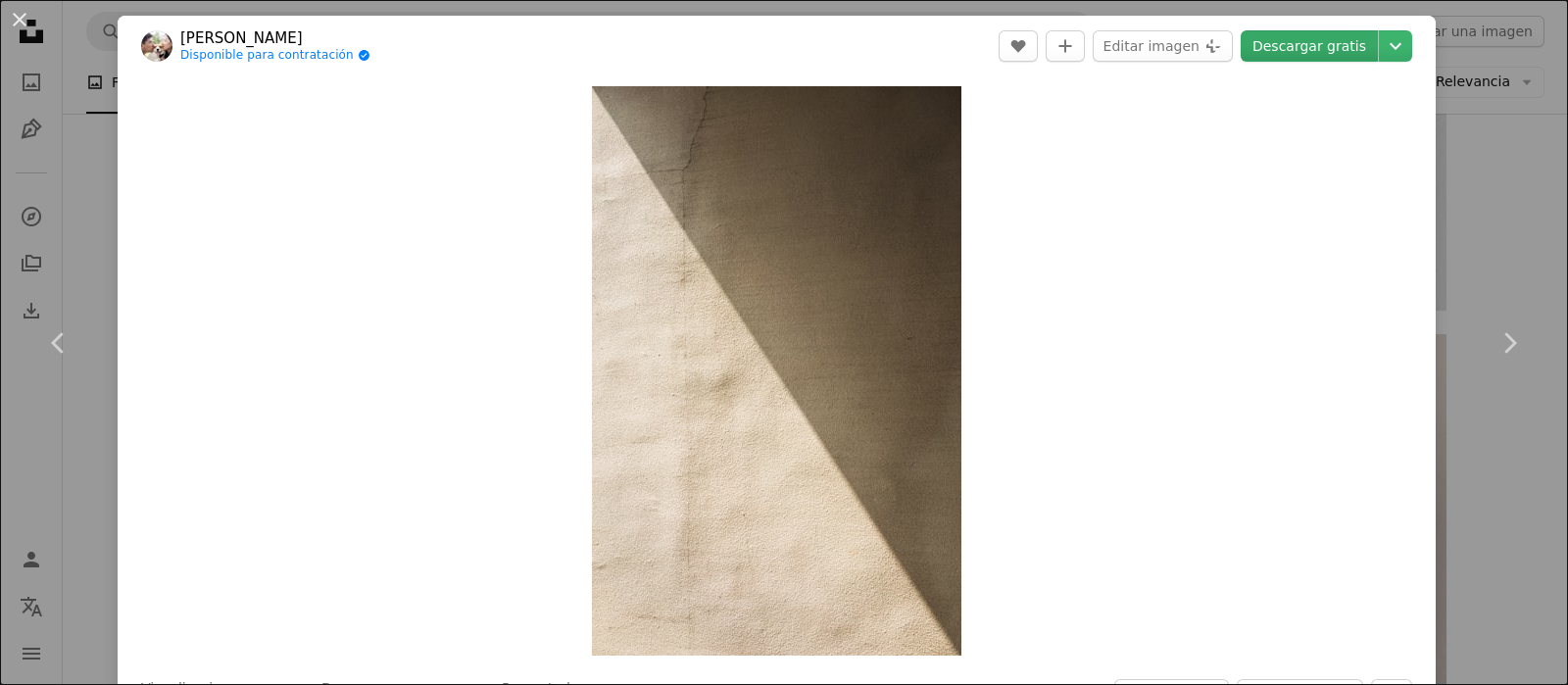
click at [1264, 46] on link "Descargar gratis" at bounding box center [1309, 46] width 137 height 31
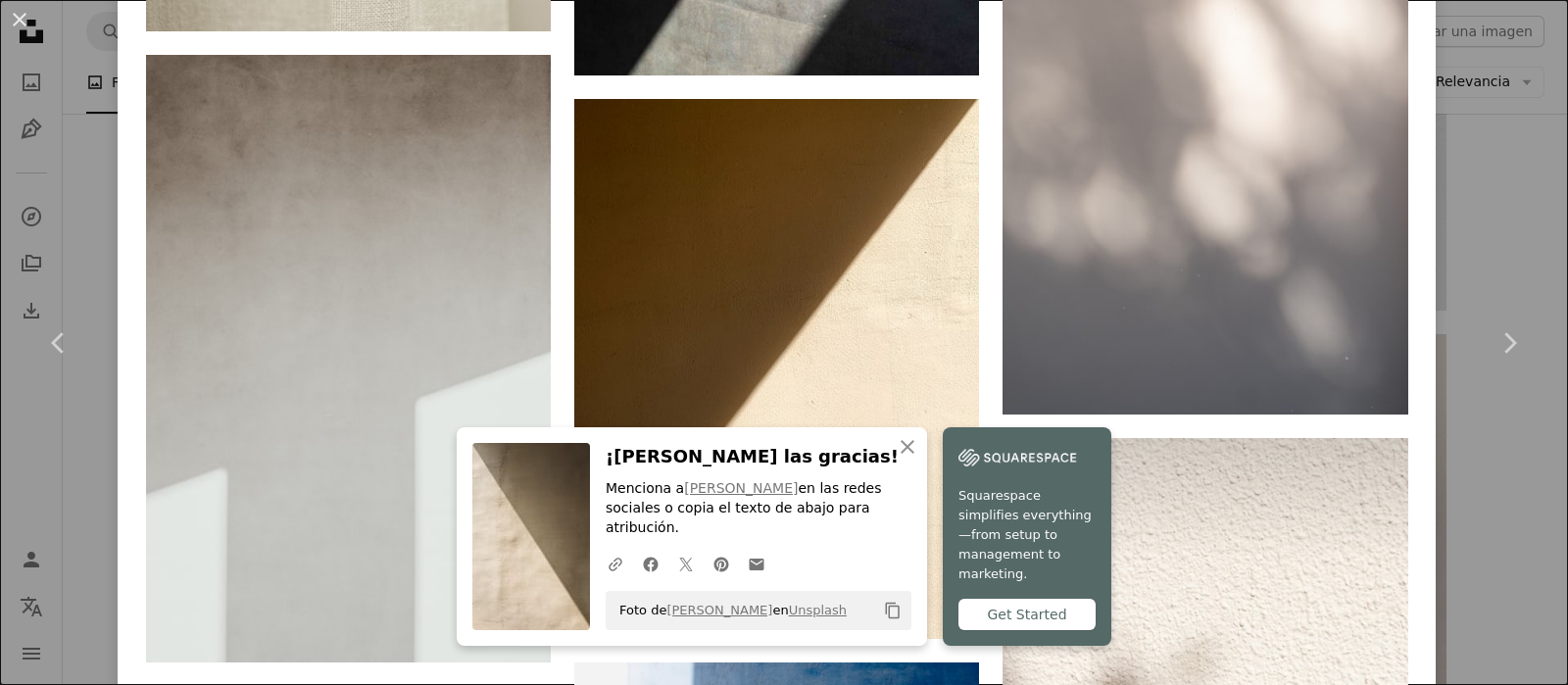
scroll to position [5016, 0]
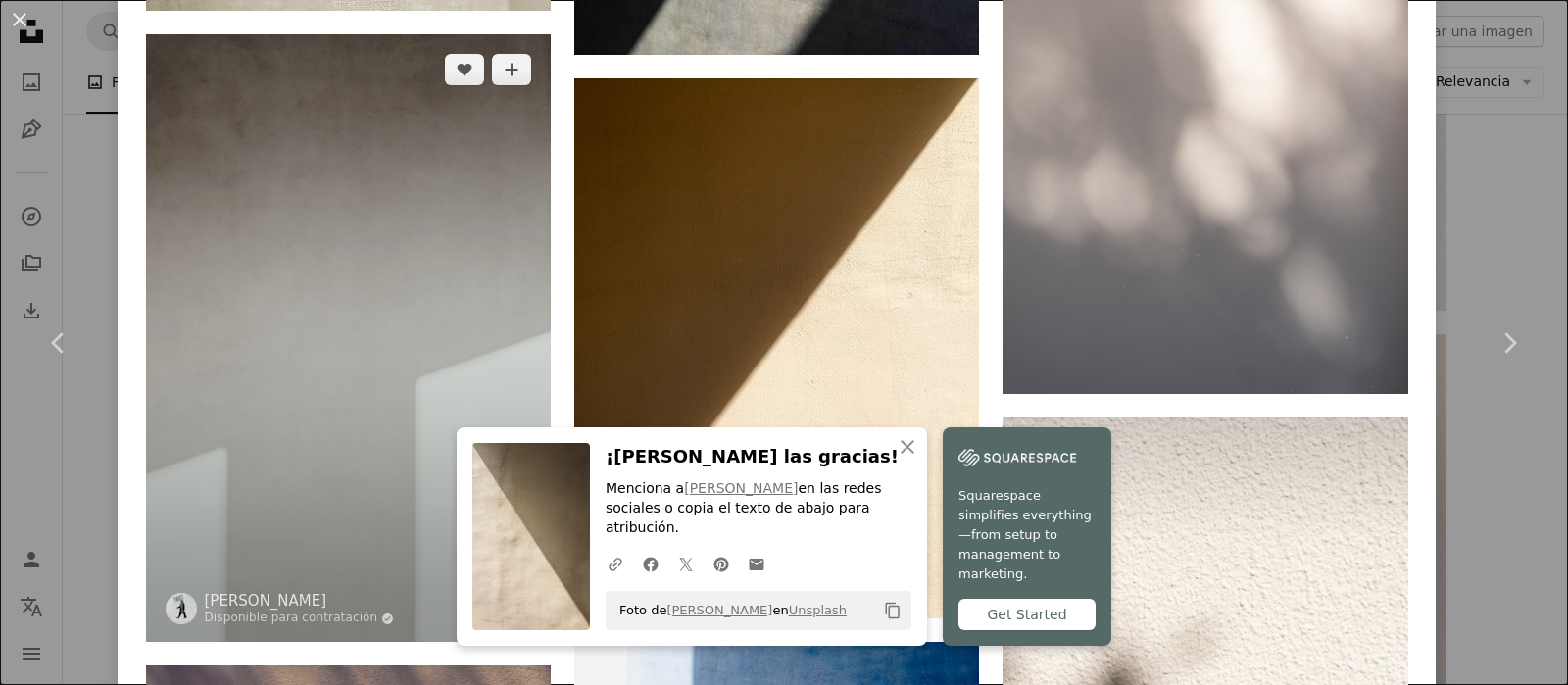
click at [425, 208] on img at bounding box center [348, 338] width 404 height 607
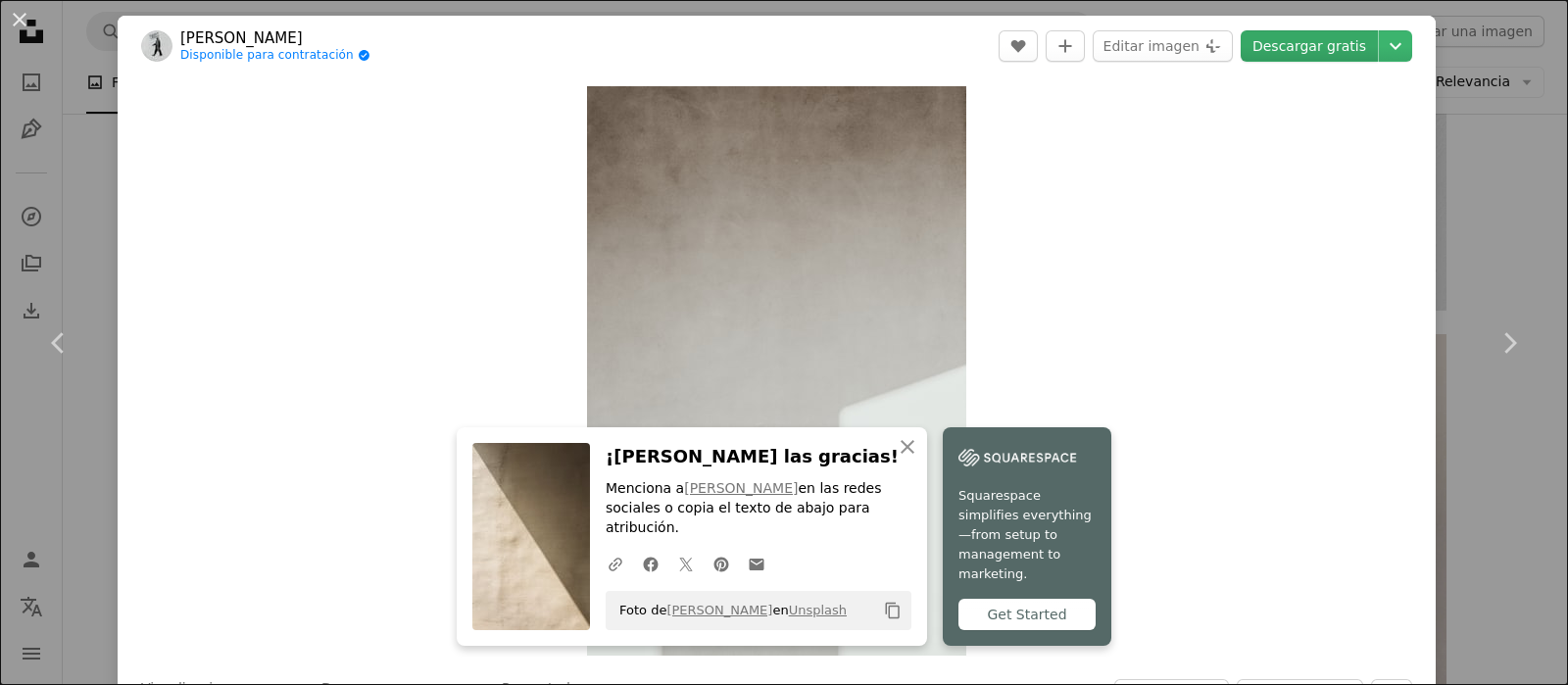
click at [1290, 38] on link "Descargar gratis" at bounding box center [1309, 46] width 137 height 31
